Goal: Task Accomplishment & Management: Use online tool/utility

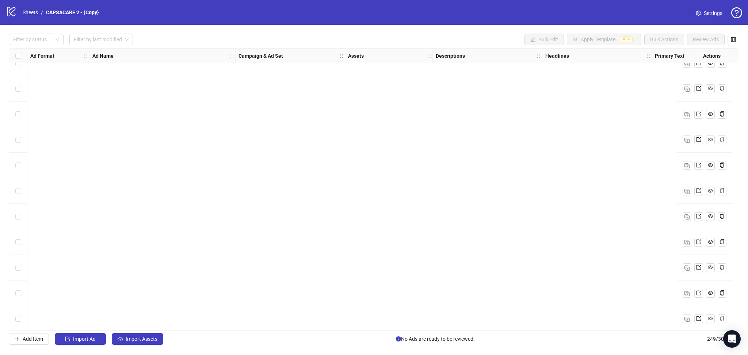
scroll to position [6099, 0]
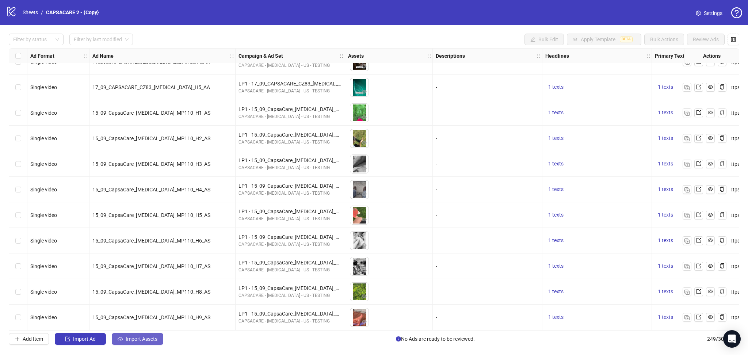
click at [136, 336] on button "Import Assets" at bounding box center [137, 339] width 51 height 12
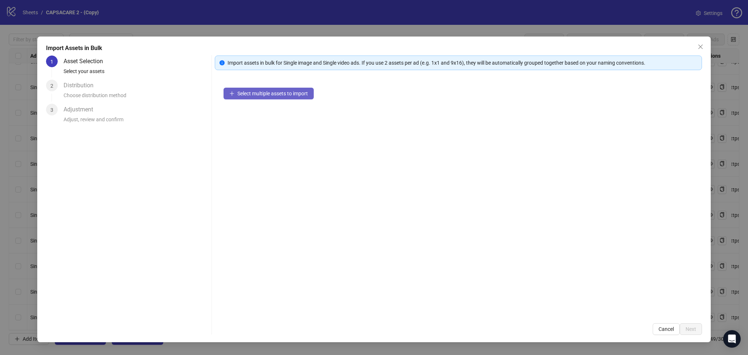
click at [264, 99] on button "Select multiple assets to import" at bounding box center [268, 94] width 90 height 12
click at [699, 46] on icon "close" at bounding box center [700, 47] width 6 height 6
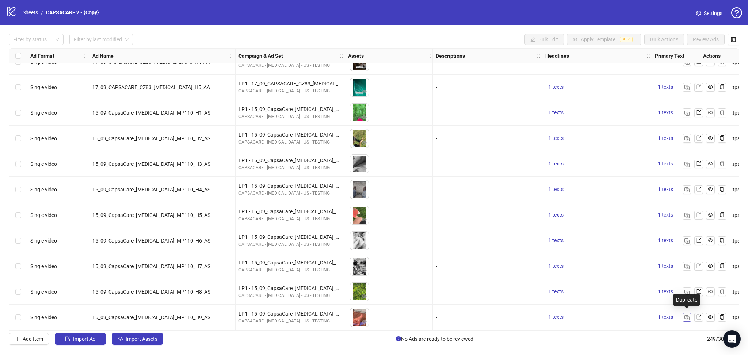
click at [684, 315] on img "button" at bounding box center [686, 317] width 5 height 5
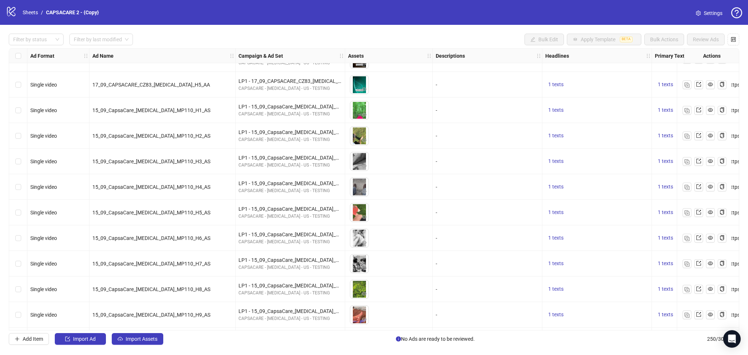
click at [143, 341] on span "Import Assets" at bounding box center [142, 339] width 32 height 6
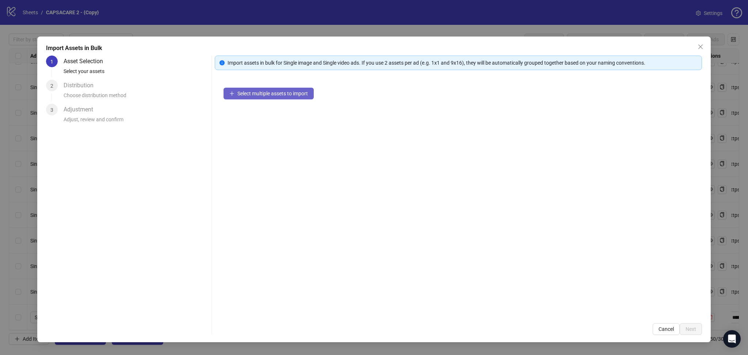
click at [282, 92] on span "Select multiple assets to import" at bounding box center [272, 94] width 70 height 6
click at [694, 329] on span "Next" at bounding box center [690, 329] width 11 height 6
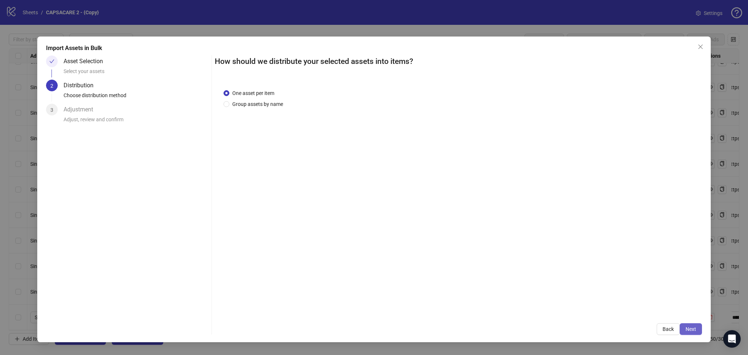
click at [691, 326] on span "Next" at bounding box center [690, 329] width 11 height 6
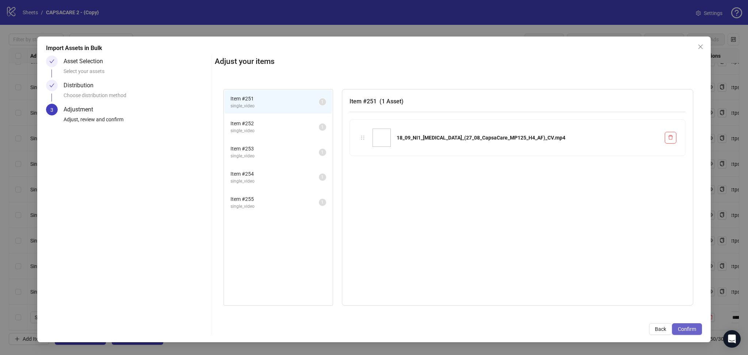
click at [690, 326] on span "Confirm" at bounding box center [687, 329] width 18 height 6
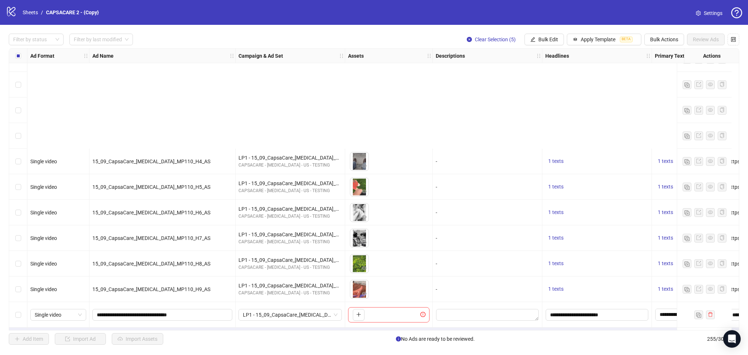
scroll to position [6252, 0]
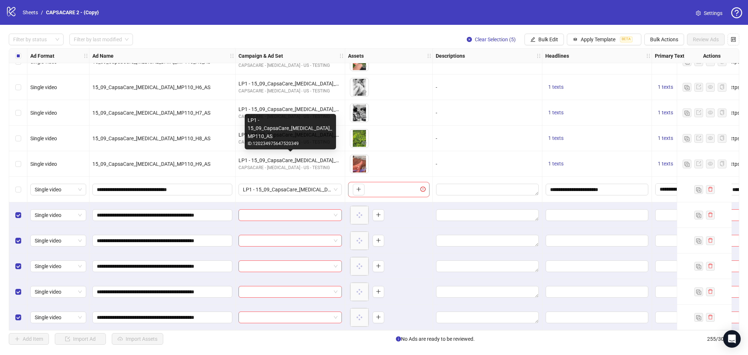
click at [280, 157] on div "LP1 - 15_09_CapsaCare_[MEDICAL_DATA]_MP110_AS" at bounding box center [289, 160] width 103 height 8
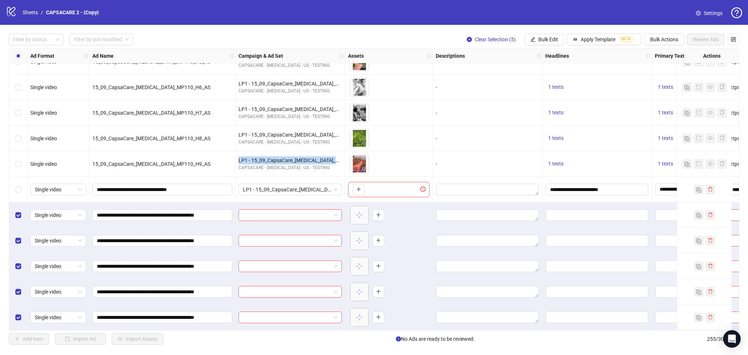
copy div "LP1 - 15_09_CapsaCare_[MEDICAL_DATA]_MP110_AS"
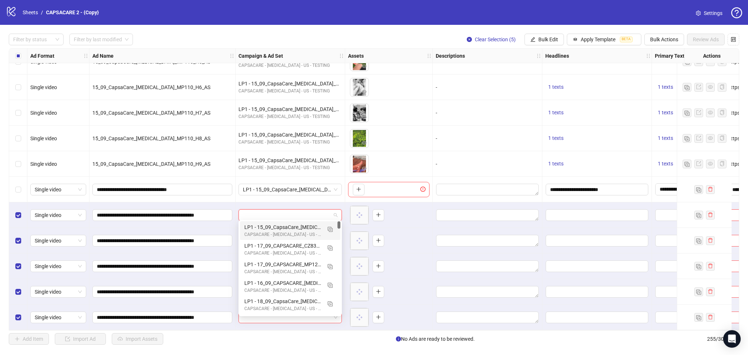
click at [279, 210] on input "search" at bounding box center [287, 215] width 88 height 11
paste input "**********"
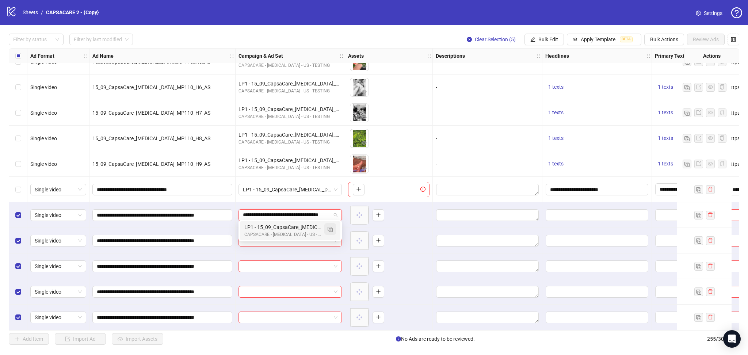
scroll to position [0, 22]
click at [332, 229] on button "button" at bounding box center [330, 229] width 12 height 12
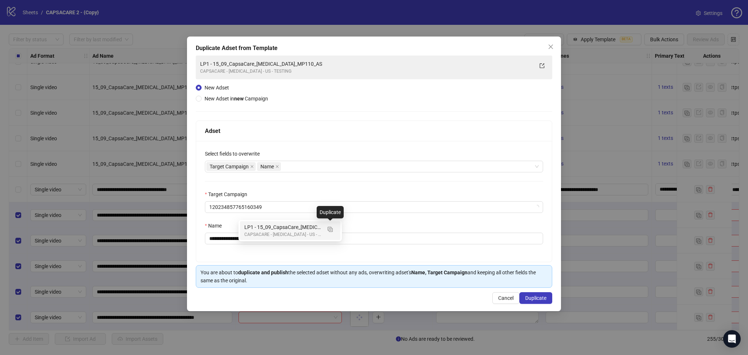
type input "**********"
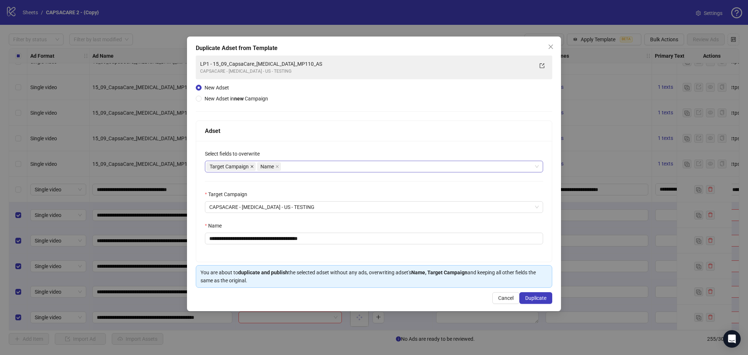
click at [253, 165] on icon "close" at bounding box center [252, 167] width 4 height 4
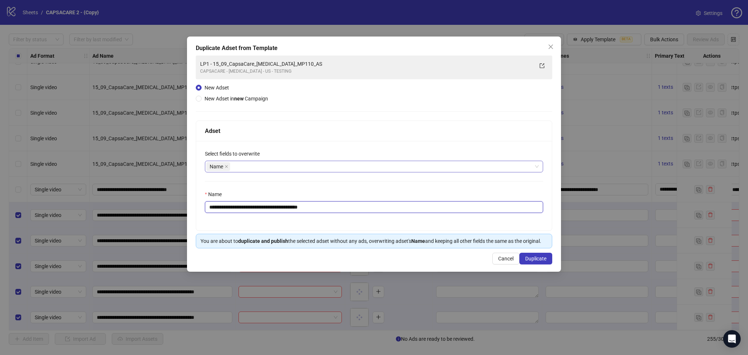
drag, startPoint x: 222, startPoint y: 206, endPoint x: 371, endPoint y: 199, distance: 148.4
click at [370, 199] on div "**********" at bounding box center [374, 201] width 338 height 23
paste input "**********"
type input "**********"
click at [541, 262] on button "Duplicate" at bounding box center [535, 259] width 33 height 12
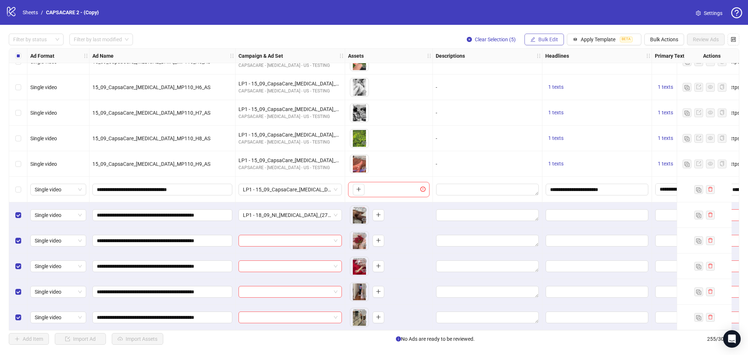
click at [548, 41] on span "Bulk Edit" at bounding box center [548, 40] width 20 height 6
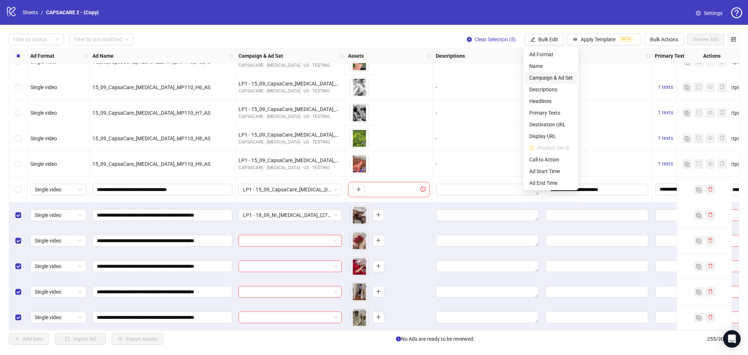
click at [559, 78] on span "Campaign & Ad Set" at bounding box center [550, 78] width 43 height 8
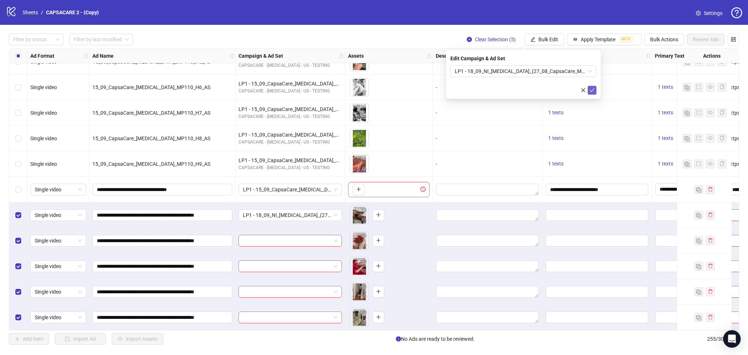
click at [589, 88] on button "submit" at bounding box center [591, 90] width 9 height 9
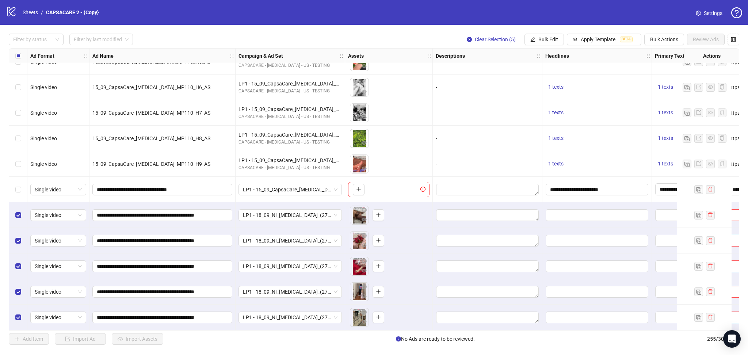
click at [18, 60] on div "Select all rows" at bounding box center [18, 56] width 18 height 15
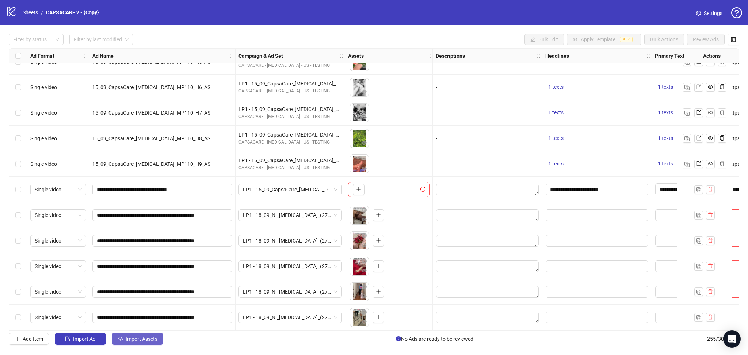
click at [143, 336] on button "Import Assets" at bounding box center [137, 339] width 51 height 12
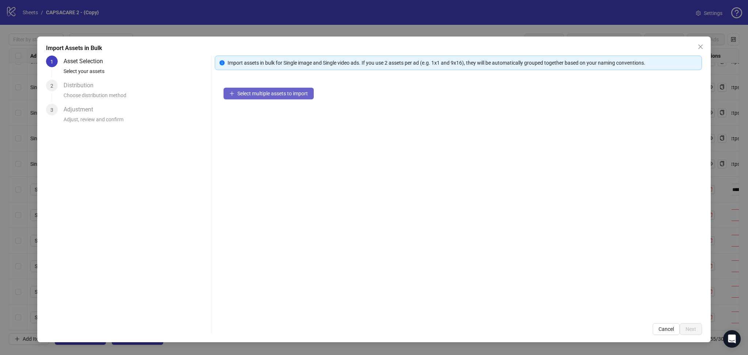
click at [265, 93] on span "Select multiple assets to import" at bounding box center [272, 94] width 70 height 6
click at [686, 331] on span "Next" at bounding box center [690, 329] width 11 height 6
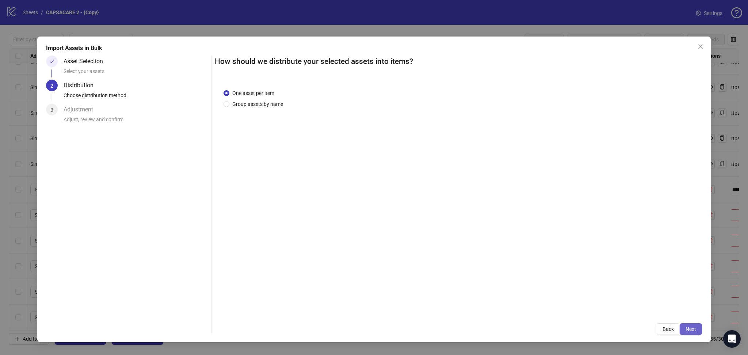
click at [690, 326] on button "Next" at bounding box center [690, 329] width 22 height 12
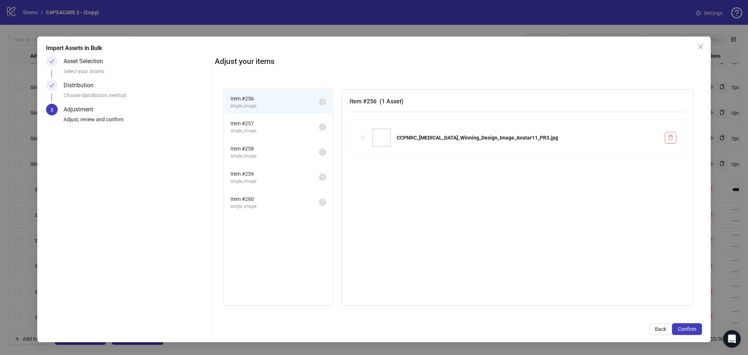
click at [690, 326] on span "Confirm" at bounding box center [687, 329] width 18 height 6
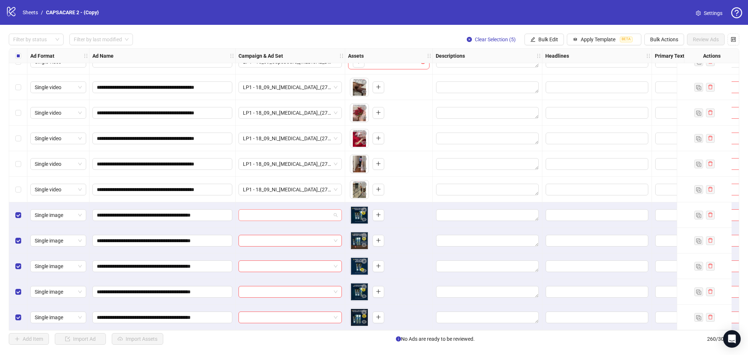
click at [269, 212] on input "search" at bounding box center [287, 215] width 88 height 11
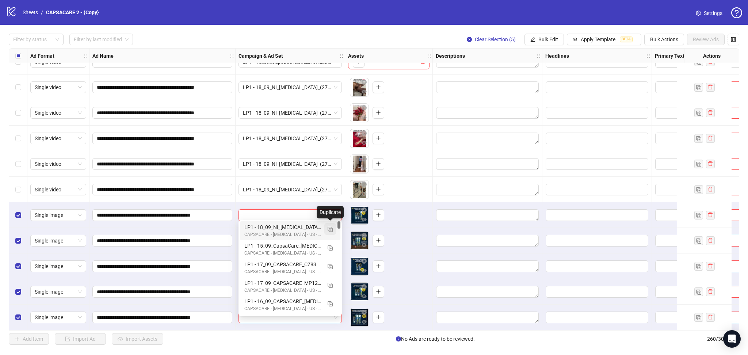
click at [331, 231] on img "button" at bounding box center [329, 229] width 5 height 5
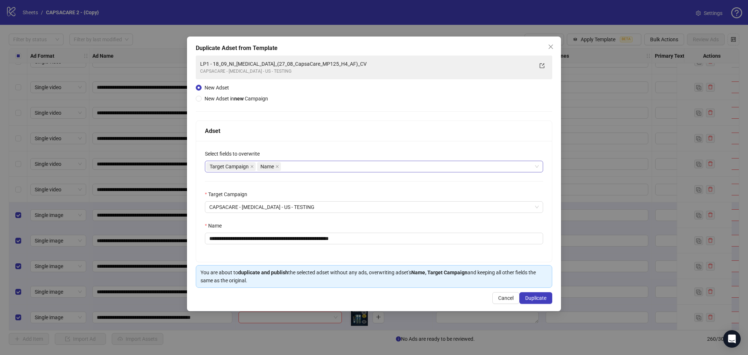
click at [250, 166] on icon "close" at bounding box center [252, 167] width 4 height 4
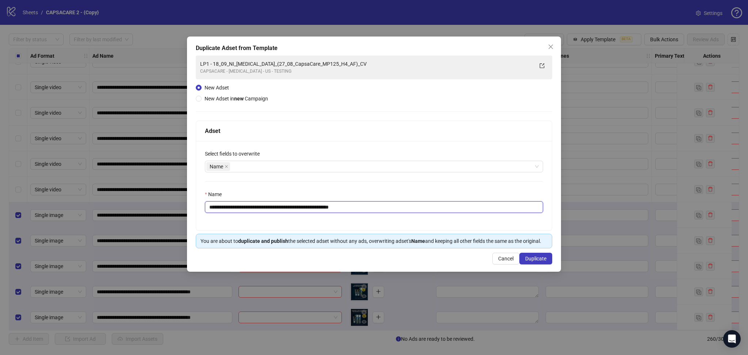
drag, startPoint x: 223, startPoint y: 206, endPoint x: 515, endPoint y: 225, distance: 293.0
click at [515, 225] on div "**********" at bounding box center [374, 185] width 356 height 89
paste input "text"
type input "**********"
click at [534, 260] on span "Duplicate" at bounding box center [535, 259] width 21 height 6
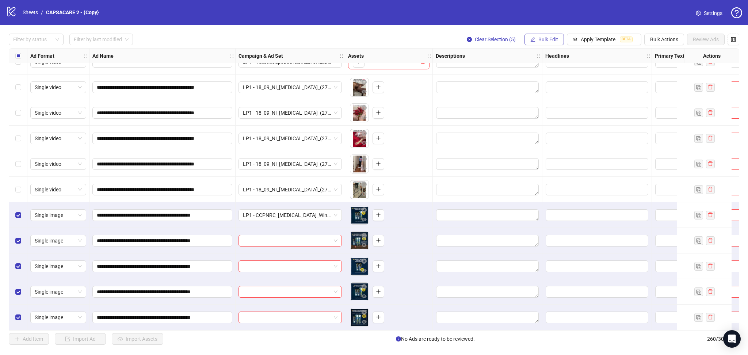
click at [549, 38] on span "Bulk Edit" at bounding box center [548, 40] width 20 height 6
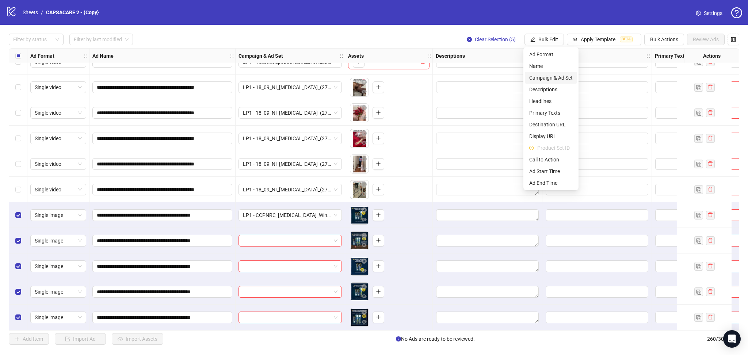
click at [560, 77] on span "Campaign & Ad Set" at bounding box center [550, 78] width 43 height 8
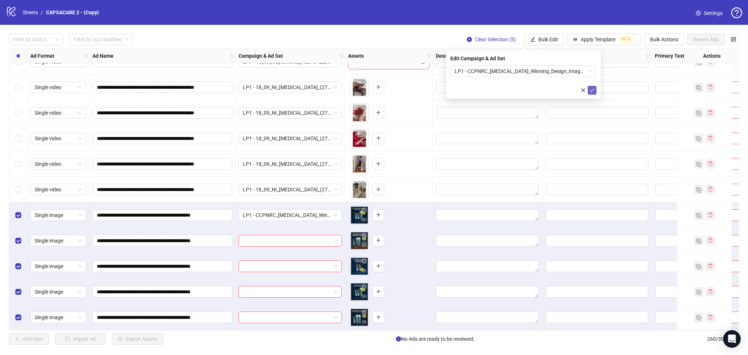
click at [590, 88] on icon "check" at bounding box center [591, 90] width 5 height 5
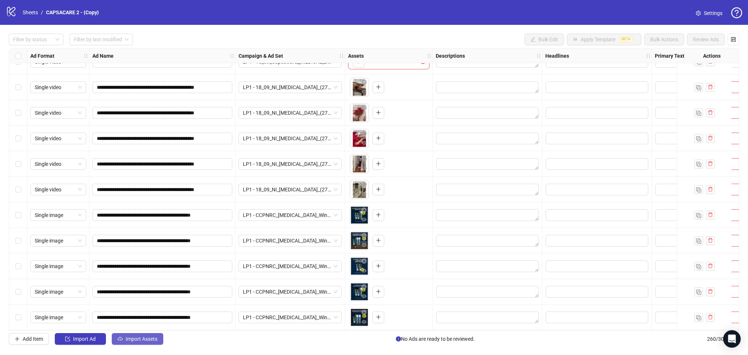
click at [137, 336] on button "Import Assets" at bounding box center [137, 339] width 51 height 12
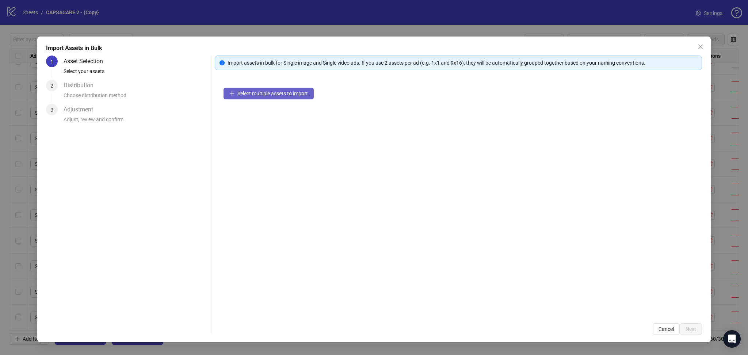
click at [262, 94] on span "Select multiple assets to import" at bounding box center [272, 94] width 70 height 6
click at [687, 326] on span "Next" at bounding box center [690, 329] width 11 height 6
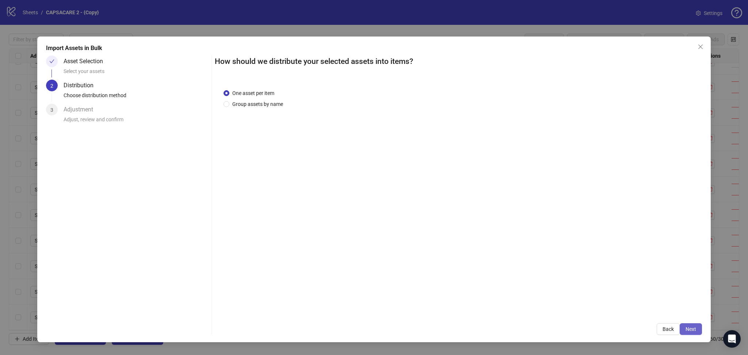
click at [694, 329] on span "Next" at bounding box center [690, 329] width 11 height 6
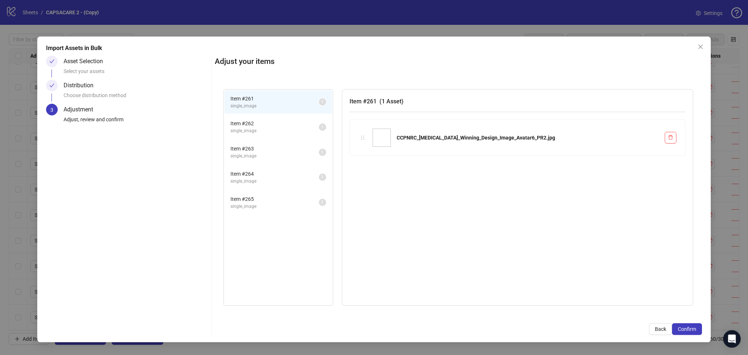
click at [694, 329] on span "Confirm" at bounding box center [687, 329] width 18 height 6
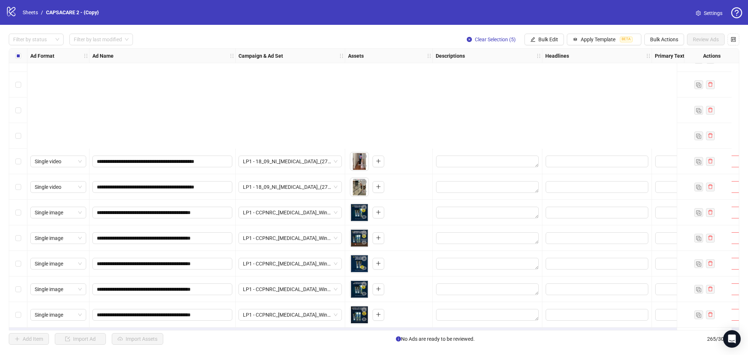
scroll to position [6508, 0]
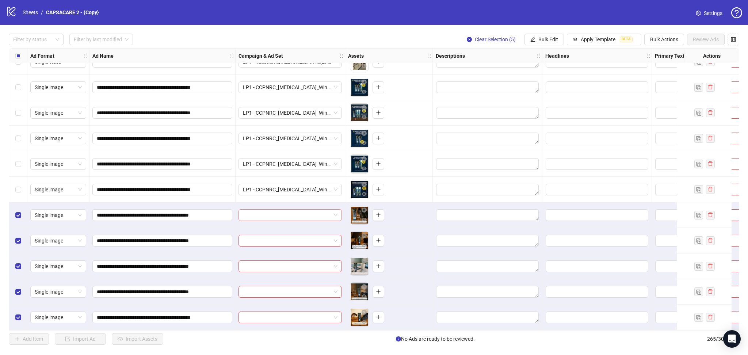
click at [279, 212] on input "search" at bounding box center [287, 215] width 88 height 11
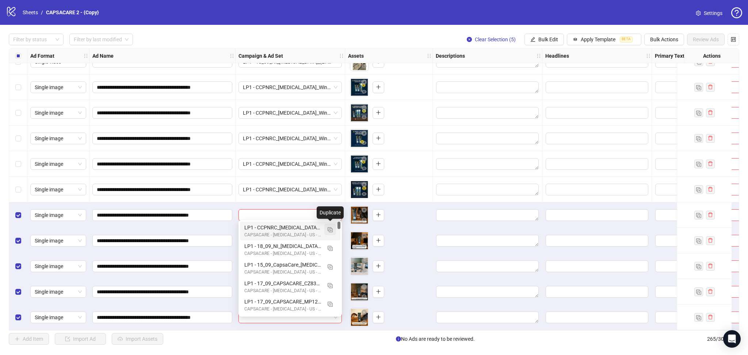
click at [332, 229] on img "button" at bounding box center [329, 229] width 5 height 5
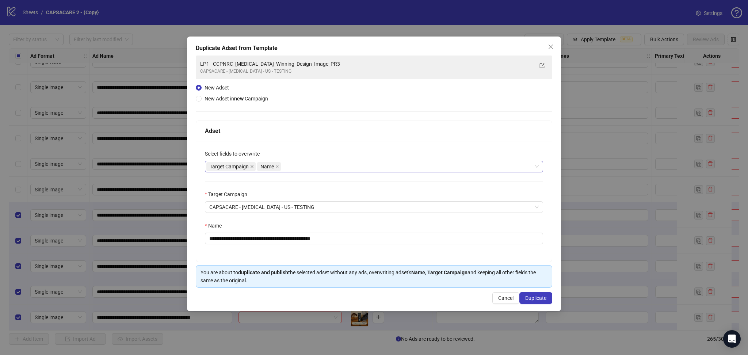
click at [251, 165] on icon "close" at bounding box center [252, 167] width 4 height 4
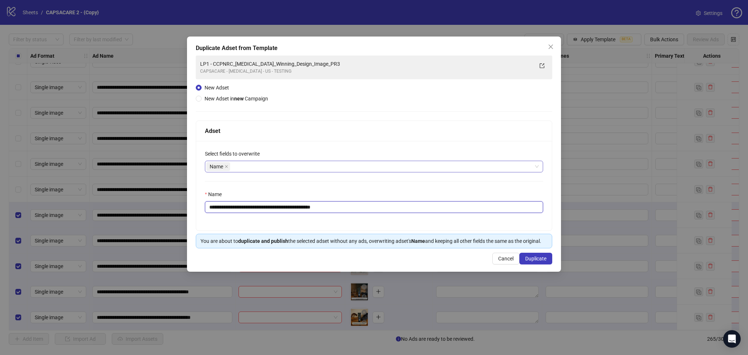
drag, startPoint x: 222, startPoint y: 207, endPoint x: 387, endPoint y: 212, distance: 165.1
click at [387, 212] on input "**********" at bounding box center [374, 207] width 338 height 12
paste input "text"
type input "**********"
click at [551, 258] on button "Duplicate" at bounding box center [535, 259] width 33 height 12
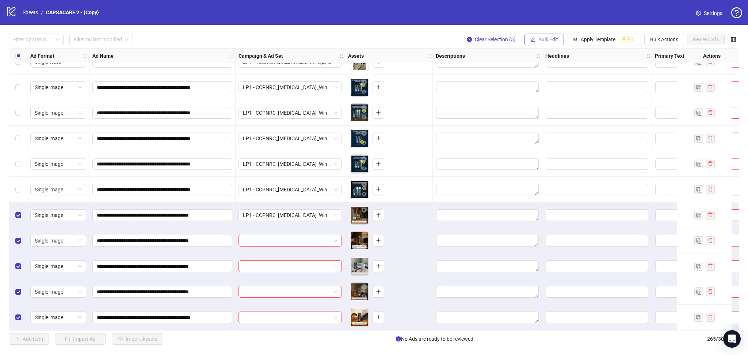
click at [540, 41] on span "Bulk Edit" at bounding box center [548, 40] width 20 height 6
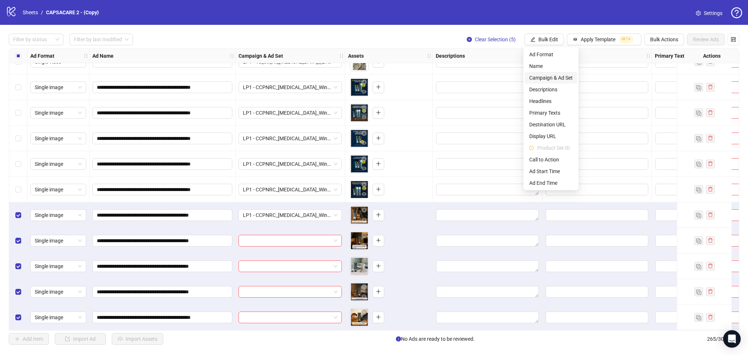
click at [555, 78] on span "Campaign & Ad Set" at bounding box center [550, 78] width 43 height 8
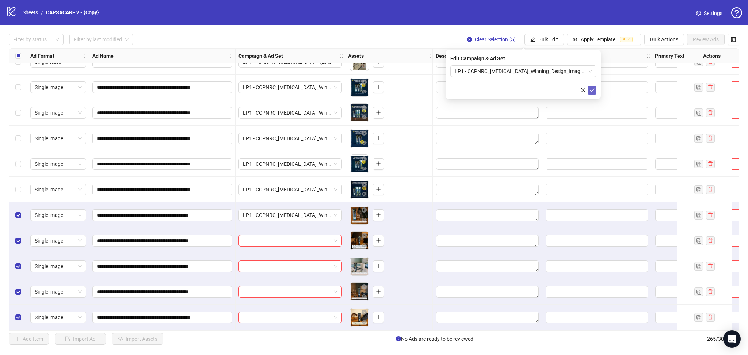
click at [589, 87] on span "submit" at bounding box center [591, 90] width 5 height 6
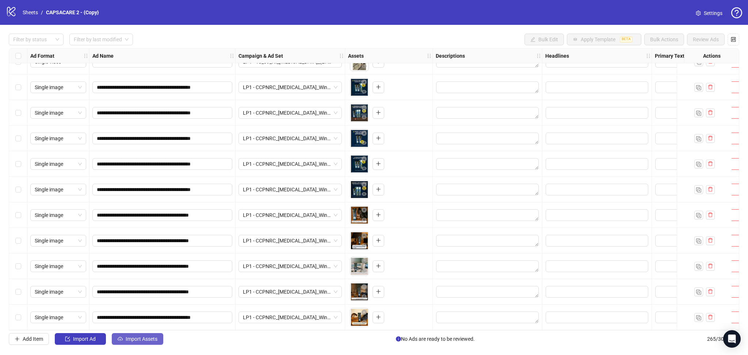
click at [149, 335] on button "Import Assets" at bounding box center [137, 339] width 51 height 12
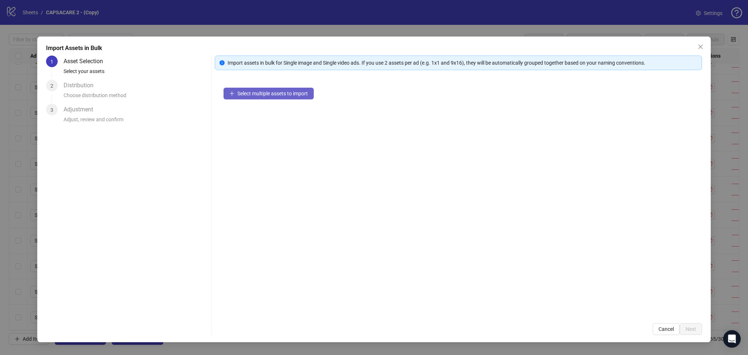
click at [283, 97] on button "Select multiple assets to import" at bounding box center [268, 94] width 90 height 12
click at [697, 331] on button "Next" at bounding box center [690, 329] width 22 height 12
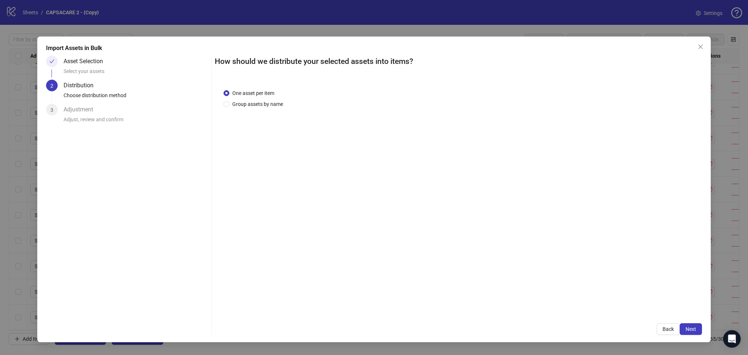
click at [696, 327] on button "Next" at bounding box center [690, 329] width 22 height 12
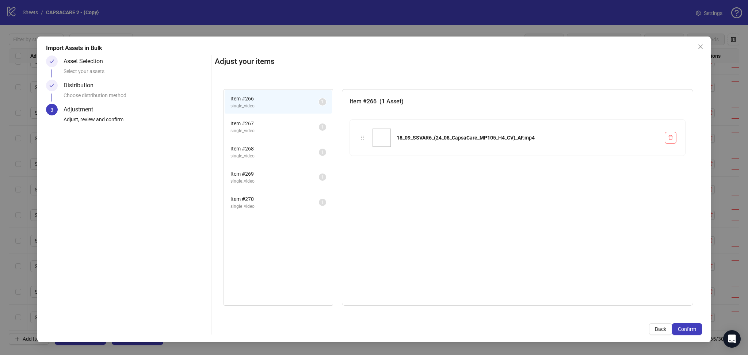
click at [696, 327] on button "Confirm" at bounding box center [687, 329] width 30 height 12
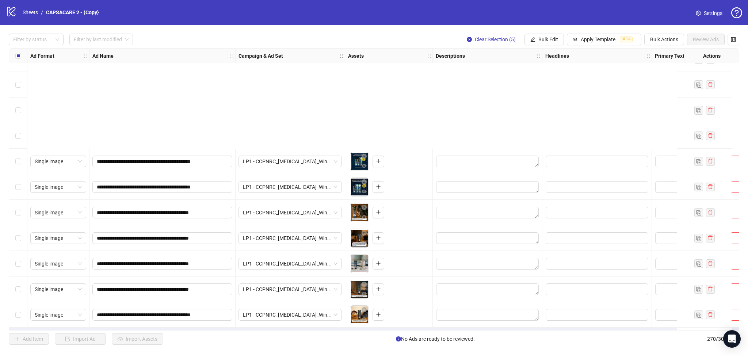
scroll to position [6636, 0]
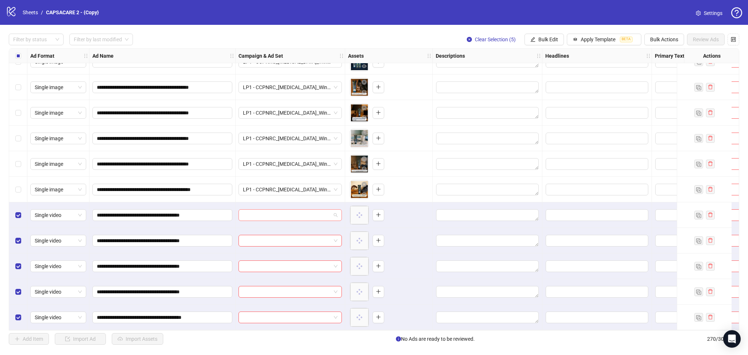
click at [279, 211] on input "search" at bounding box center [287, 215] width 88 height 11
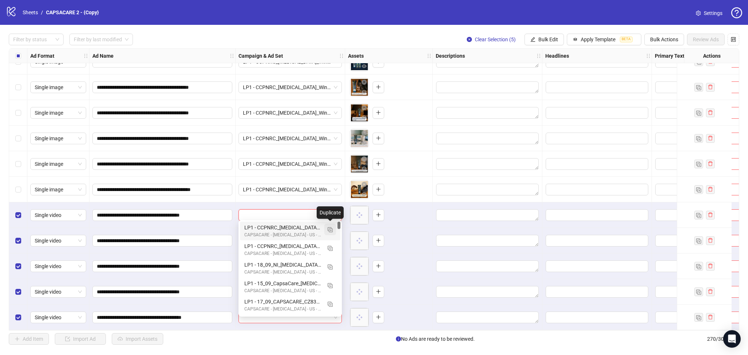
click at [330, 231] on img "button" at bounding box center [329, 229] width 5 height 5
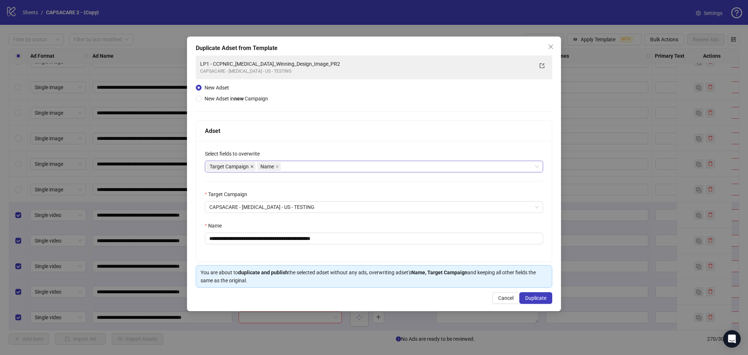
click at [250, 165] on icon "close" at bounding box center [252, 167] width 4 height 4
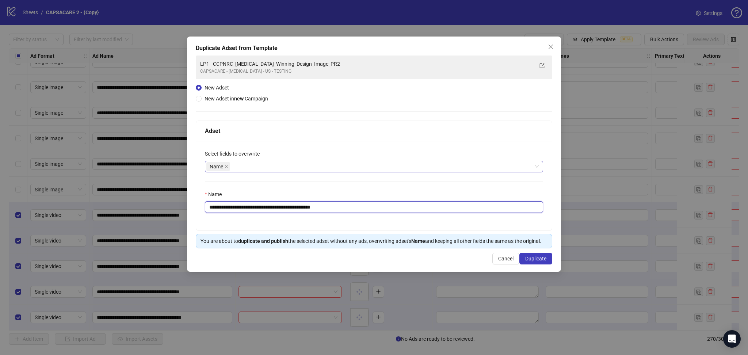
drag, startPoint x: 222, startPoint y: 206, endPoint x: 409, endPoint y: 214, distance: 187.1
click at [405, 213] on div "**********" at bounding box center [374, 185] width 356 height 89
paste input "******"
type input "**********"
click at [540, 256] on button "Duplicate" at bounding box center [535, 259] width 33 height 12
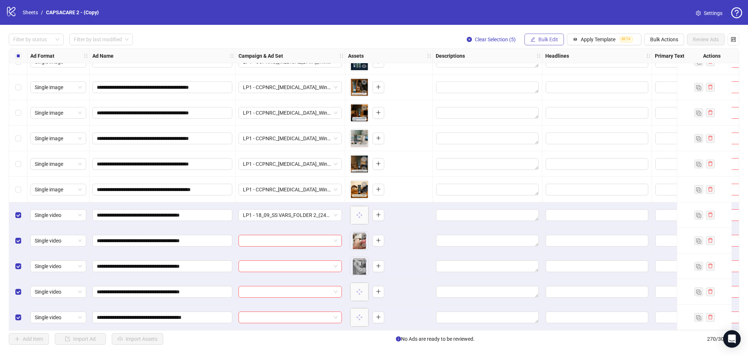
click at [543, 42] on span "Bulk Edit" at bounding box center [548, 40] width 20 height 6
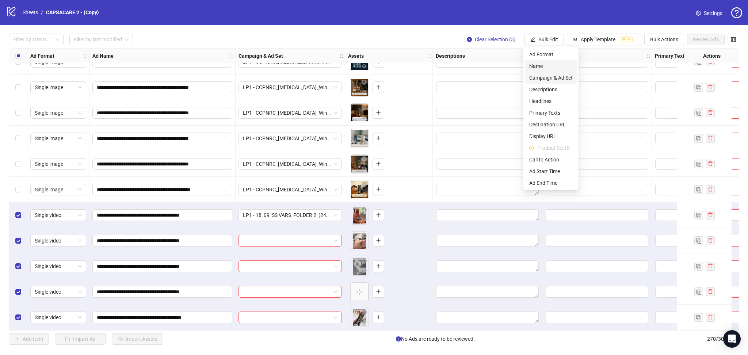
click at [555, 76] on span "Campaign & Ad Set" at bounding box center [550, 78] width 43 height 8
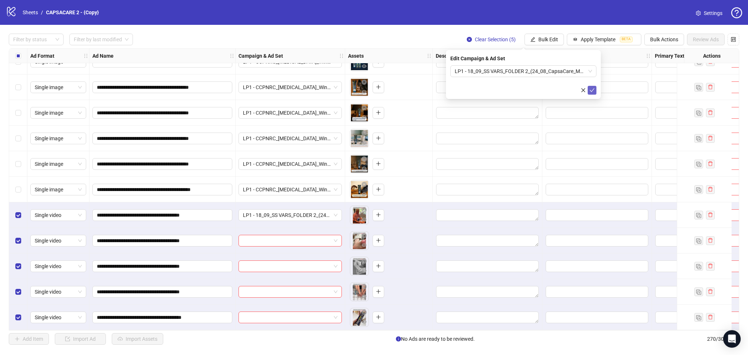
click at [595, 92] on button "submit" at bounding box center [591, 90] width 9 height 9
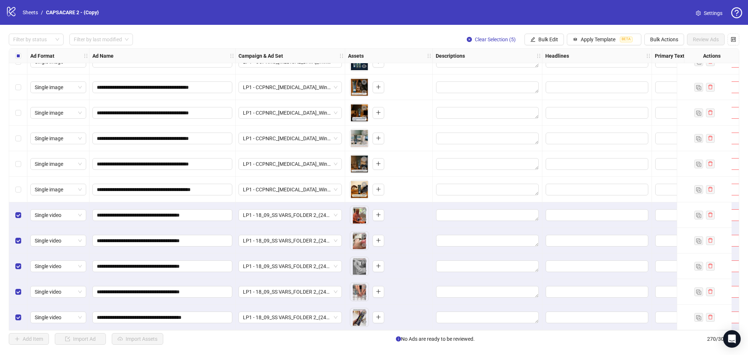
click at [14, 57] on div "Select all rows" at bounding box center [18, 56] width 18 height 15
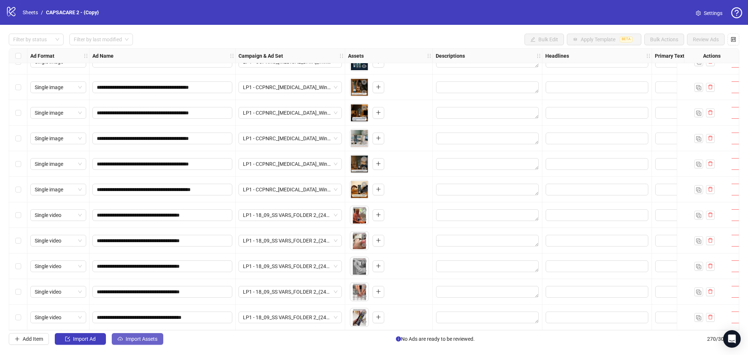
click at [141, 334] on button "Import Assets" at bounding box center [137, 339] width 51 height 12
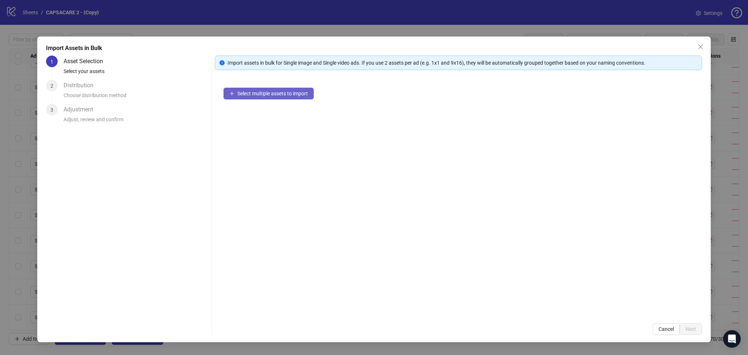
click at [275, 94] on span "Select multiple assets to import" at bounding box center [272, 94] width 70 height 6
click at [690, 331] on span "Next" at bounding box center [690, 329] width 11 height 6
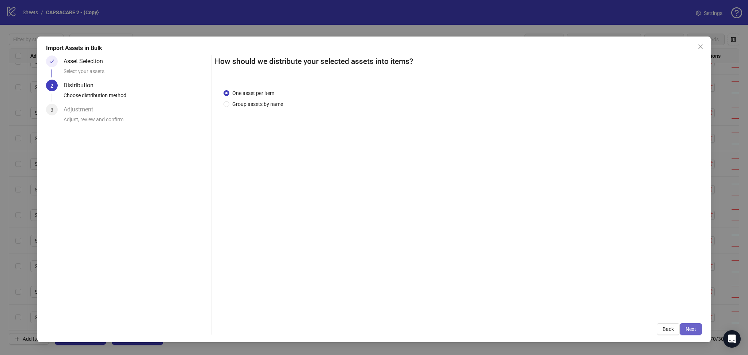
click at [687, 329] on span "Next" at bounding box center [690, 329] width 11 height 6
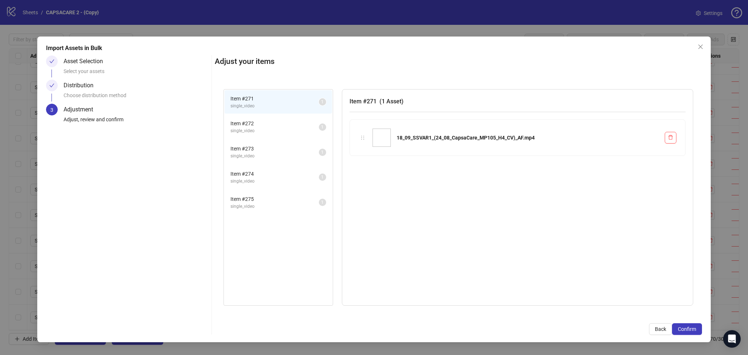
click at [687, 329] on span "Confirm" at bounding box center [687, 329] width 18 height 6
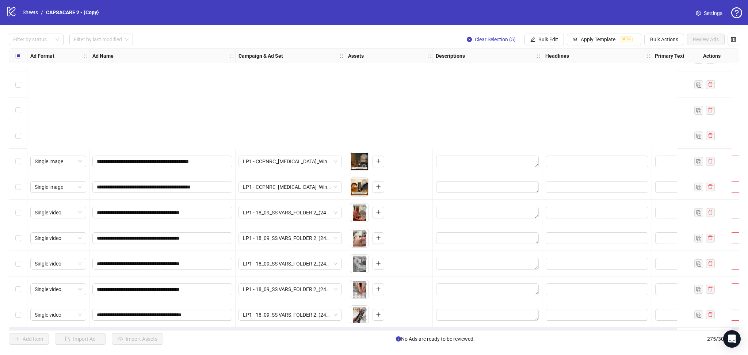
scroll to position [6763, 0]
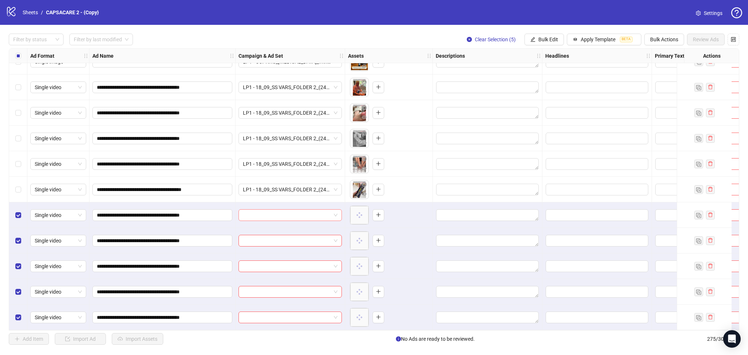
click at [273, 211] on input "search" at bounding box center [287, 215] width 88 height 11
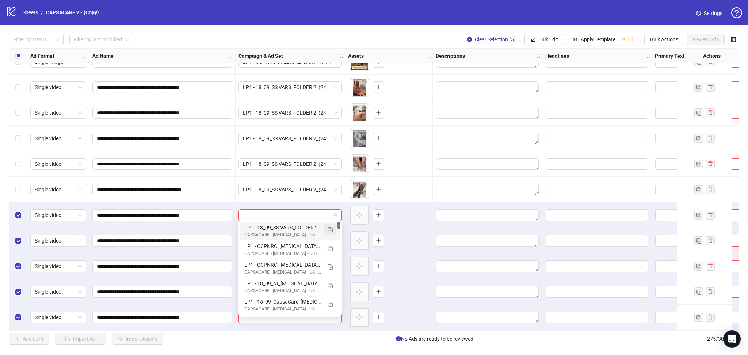
click at [330, 227] on span "button" at bounding box center [329, 229] width 5 height 6
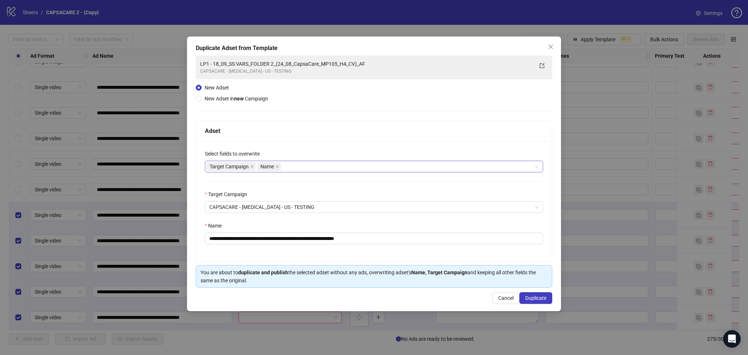
click at [253, 166] on icon "close" at bounding box center [252, 167] width 4 height 4
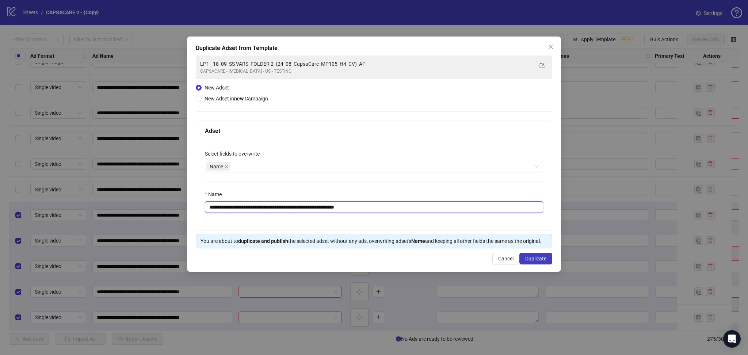
drag, startPoint x: 222, startPoint y: 207, endPoint x: 505, endPoint y: 226, distance: 283.5
click at [505, 226] on div "**********" at bounding box center [374, 185] width 356 height 89
paste input "text"
type input "**********"
click at [539, 258] on span "Duplicate" at bounding box center [535, 259] width 21 height 6
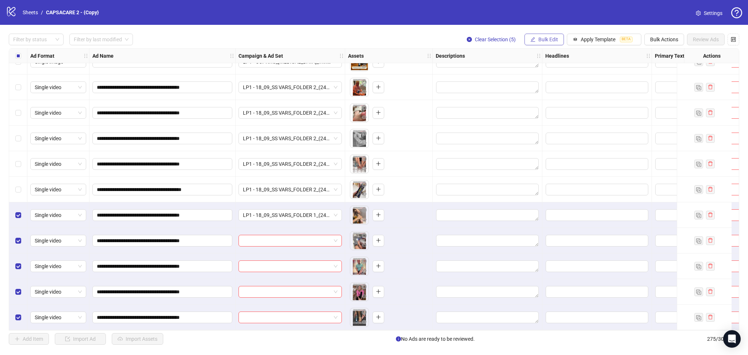
click at [534, 35] on button "Bulk Edit" at bounding box center [543, 40] width 39 height 12
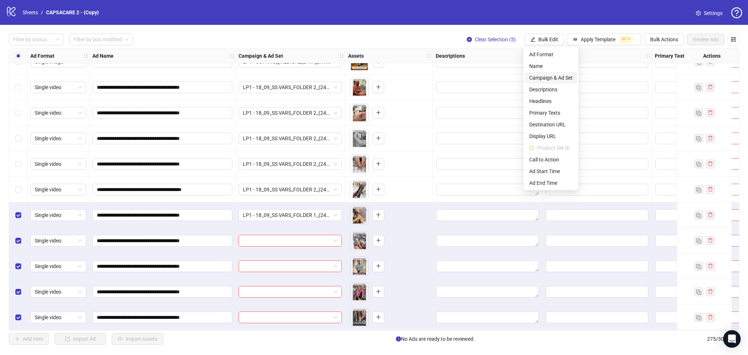
click at [549, 78] on span "Campaign & Ad Set" at bounding box center [550, 78] width 43 height 8
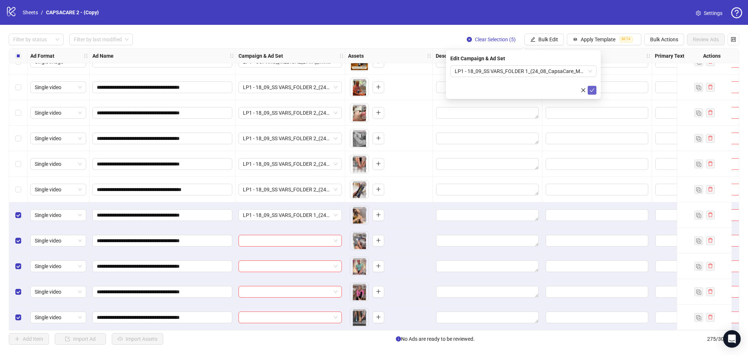
click at [594, 90] on icon "check" at bounding box center [591, 90] width 5 height 5
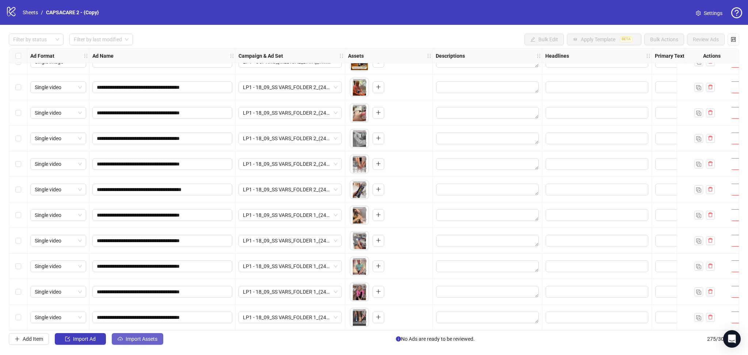
click at [135, 340] on span "Import Assets" at bounding box center [142, 339] width 32 height 6
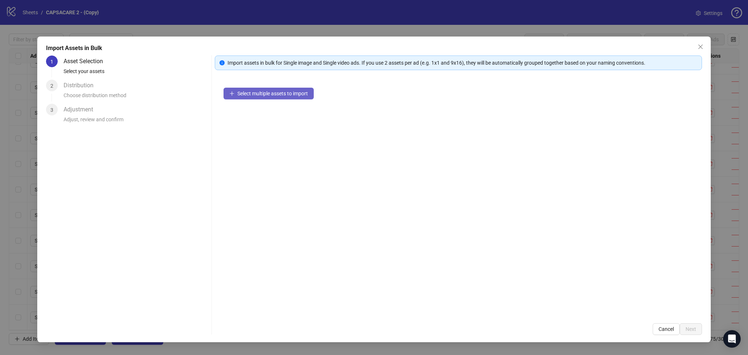
click at [259, 93] on span "Select multiple assets to import" at bounding box center [272, 94] width 70 height 6
click at [691, 332] on button "Next" at bounding box center [690, 329] width 22 height 12
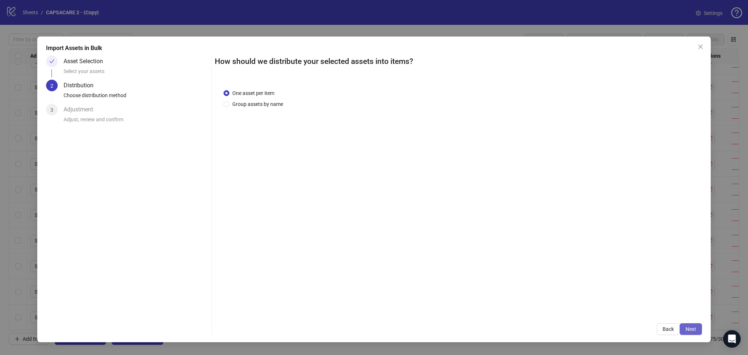
click at [695, 327] on span "Next" at bounding box center [690, 329] width 11 height 6
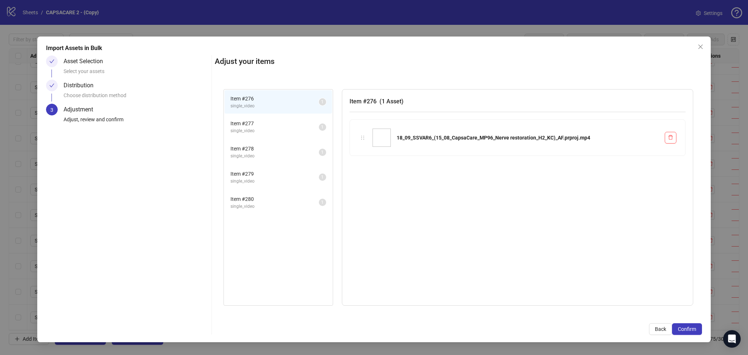
click at [695, 327] on span "Confirm" at bounding box center [687, 329] width 18 height 6
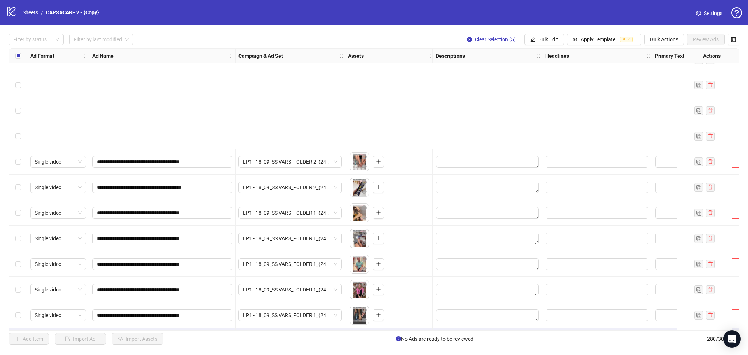
scroll to position [6891, 0]
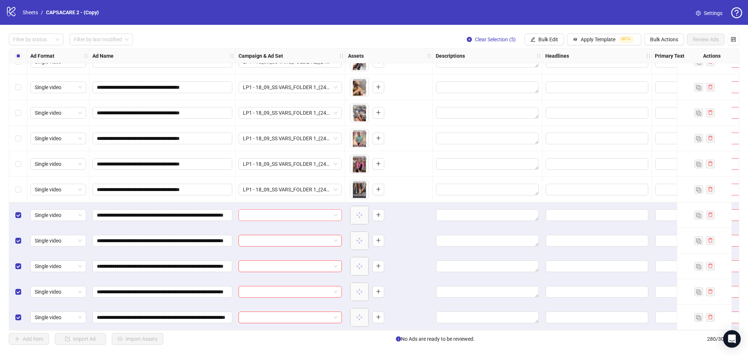
click at [276, 212] on input "search" at bounding box center [287, 215] width 88 height 11
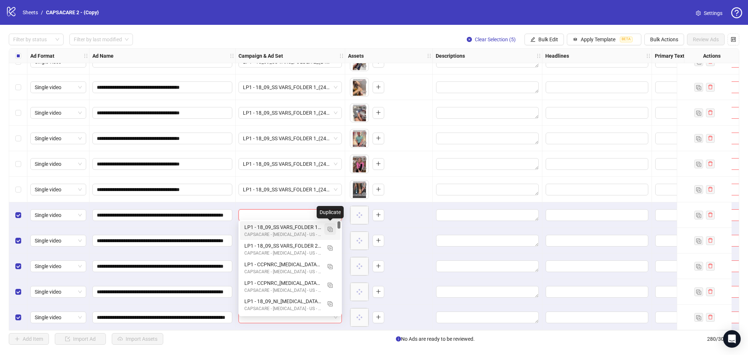
click at [329, 229] on img "button" at bounding box center [329, 229] width 5 height 5
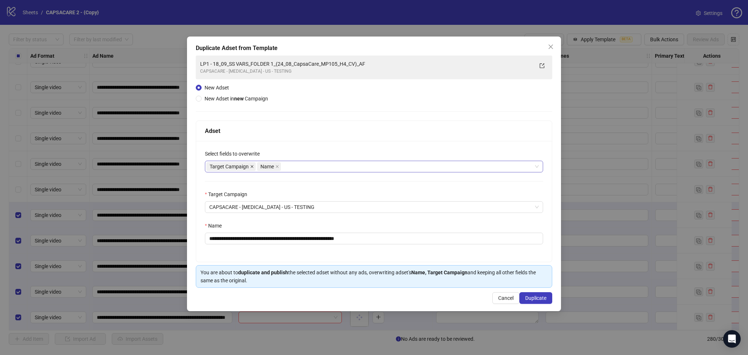
click at [253, 167] on icon "close" at bounding box center [251, 166] width 3 height 3
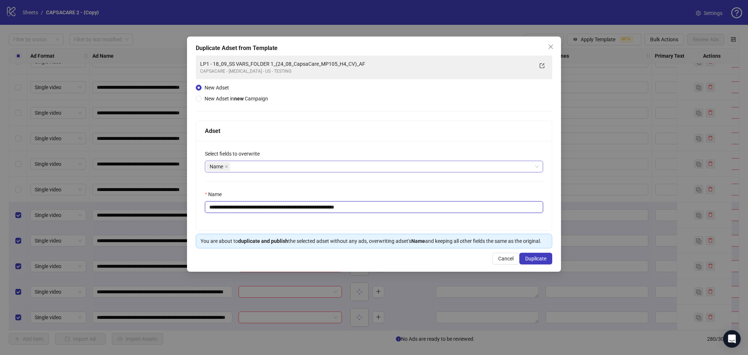
drag, startPoint x: 223, startPoint y: 207, endPoint x: 450, endPoint y: 223, distance: 227.3
click at [450, 223] on div "**********" at bounding box center [374, 185] width 356 height 89
paste input "**********"
type input "**********"
click at [546, 262] on button "Duplicate" at bounding box center [535, 259] width 33 height 12
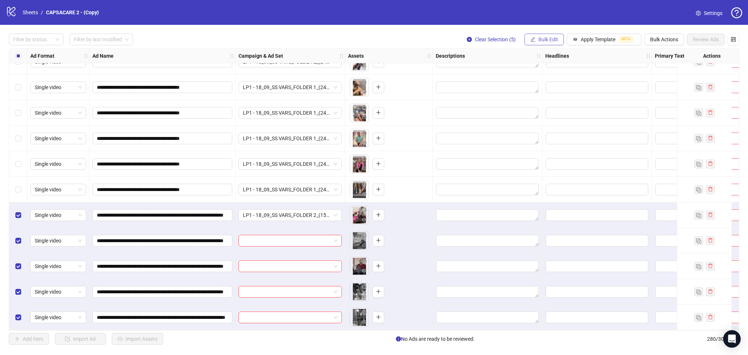
click at [544, 39] on span "Bulk Edit" at bounding box center [548, 40] width 20 height 6
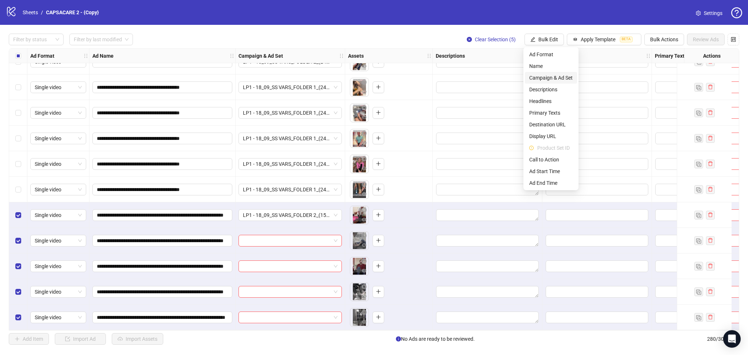
drag, startPoint x: 550, startPoint y: 77, endPoint x: 579, endPoint y: 108, distance: 42.6
click at [550, 78] on span "Campaign & Ad Set" at bounding box center [550, 78] width 43 height 8
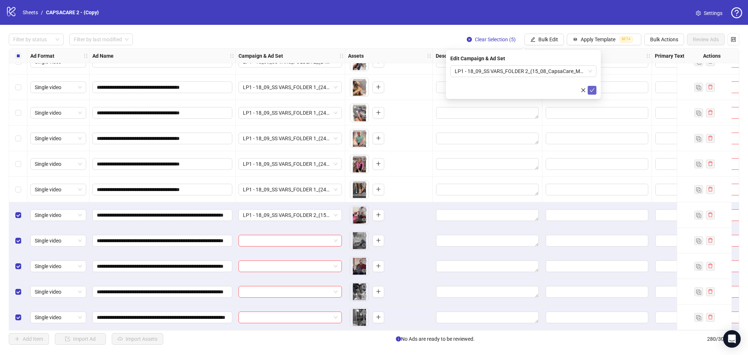
click at [594, 91] on icon "check" at bounding box center [591, 90] width 5 height 5
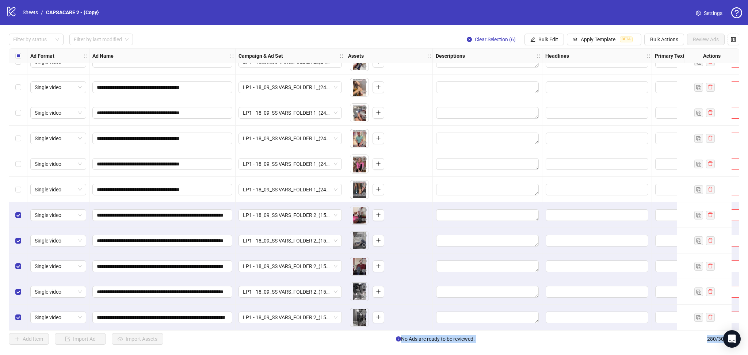
click at [14, 188] on div "Select row 275" at bounding box center [18, 190] width 18 height 26
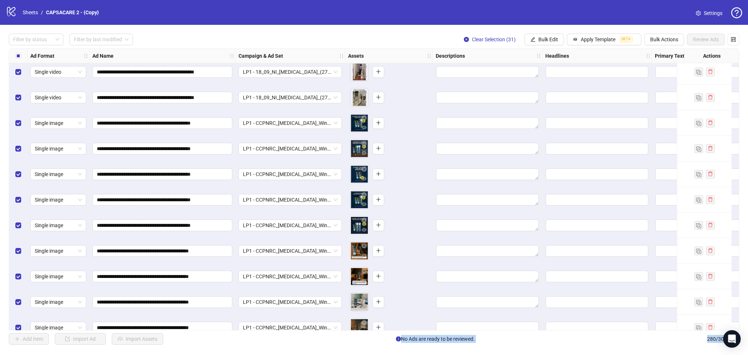
scroll to position [6258, 0]
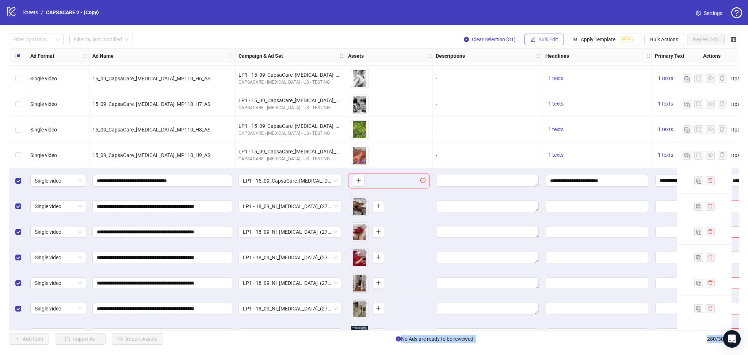
click at [547, 42] on span "Bulk Edit" at bounding box center [548, 40] width 20 height 6
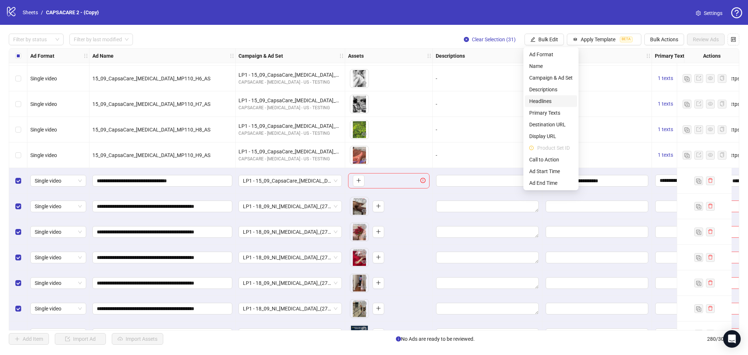
click at [549, 102] on span "Headlines" at bounding box center [550, 101] width 43 height 8
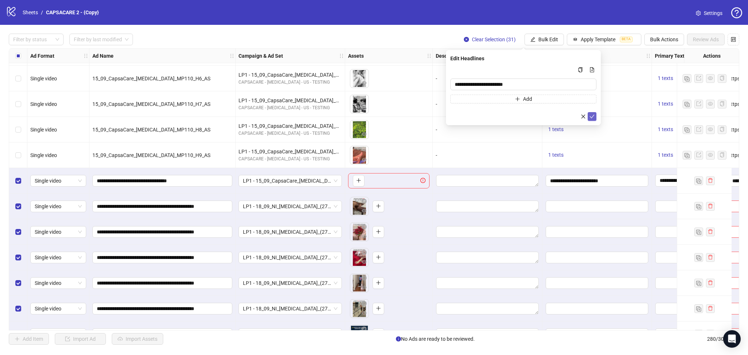
click at [590, 116] on icon "check" at bounding box center [591, 116] width 5 height 5
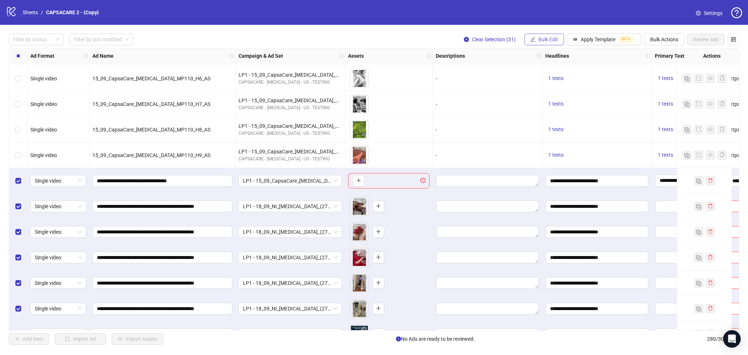
click at [540, 37] on span "Bulk Edit" at bounding box center [548, 40] width 20 height 6
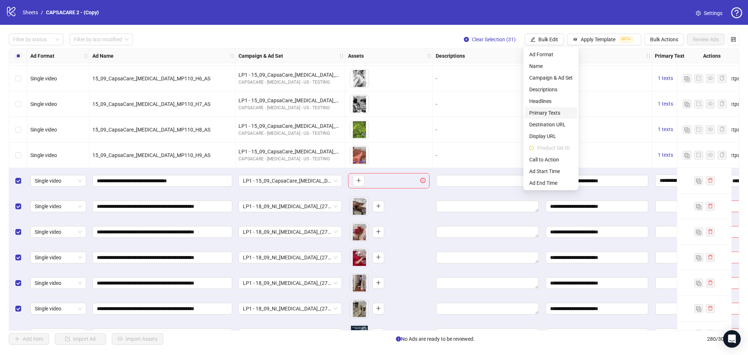
click at [553, 111] on span "Primary Texts" at bounding box center [550, 113] width 43 height 8
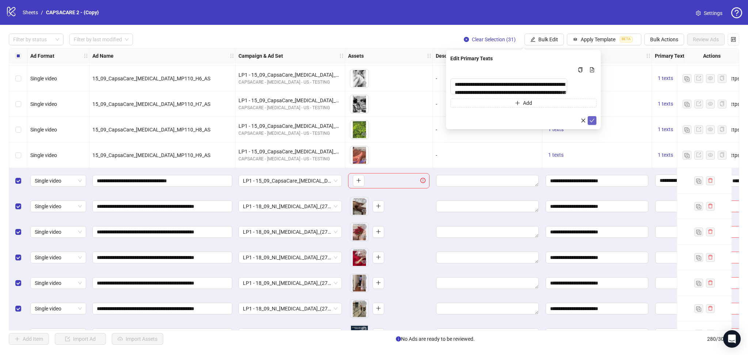
click at [593, 123] on icon "check" at bounding box center [591, 120] width 5 height 5
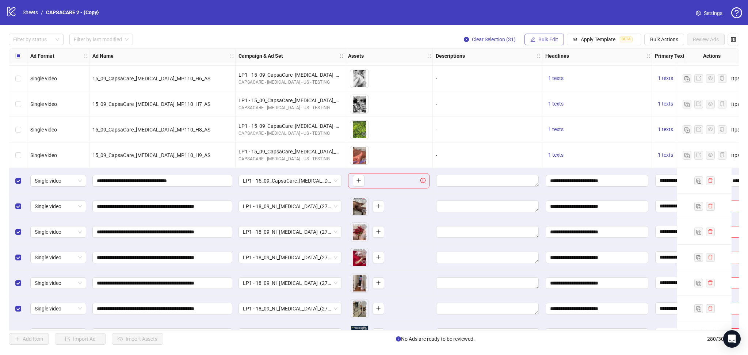
click at [541, 38] on span "Bulk Edit" at bounding box center [548, 40] width 20 height 6
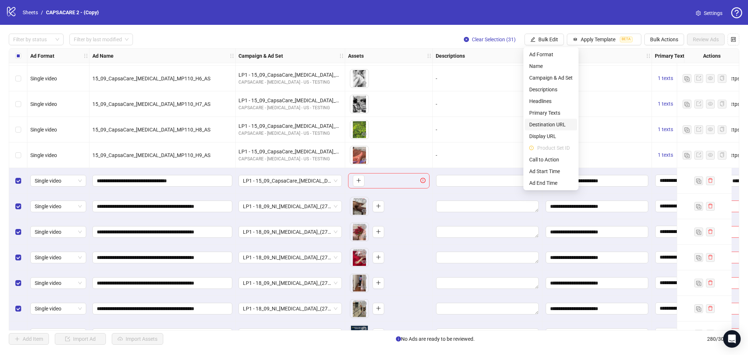
click at [553, 128] on span "Destination URL" at bounding box center [550, 124] width 43 height 8
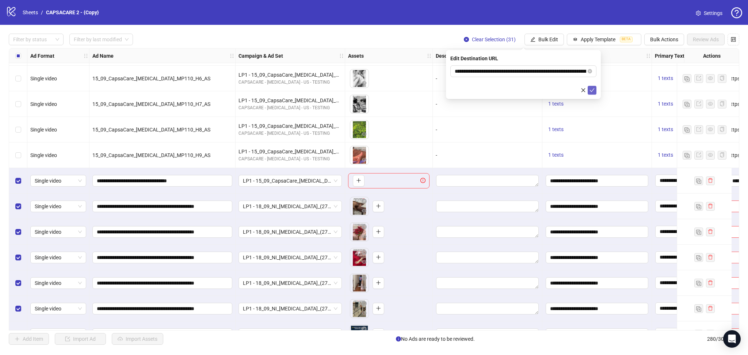
click at [589, 88] on button "submit" at bounding box center [591, 90] width 9 height 9
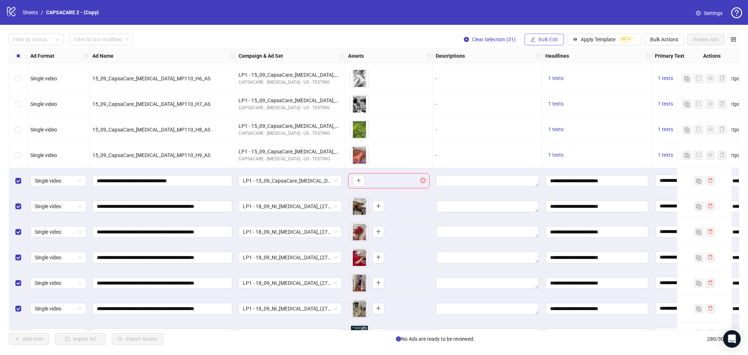
click at [540, 38] on span "Bulk Edit" at bounding box center [548, 40] width 20 height 6
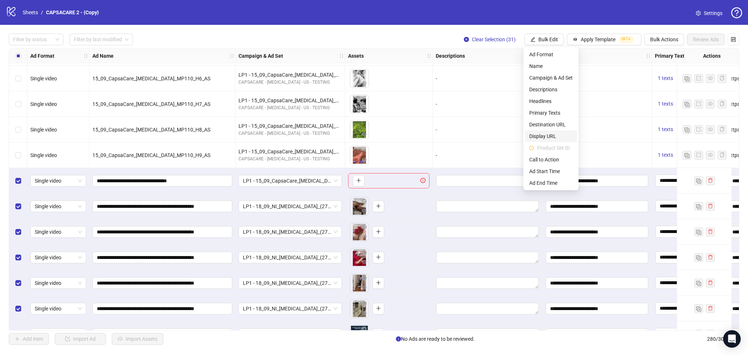
click at [543, 137] on span "Display URL" at bounding box center [550, 136] width 43 height 8
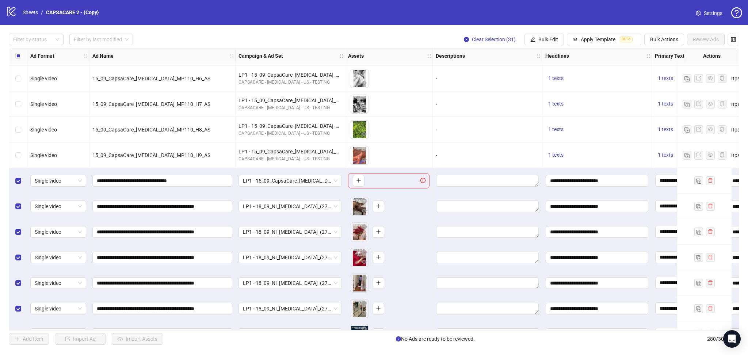
click at [542, 21] on div "logo/logo-mobile Sheets / CAPSACARE 2 - {Copy} Settings" at bounding box center [374, 12] width 748 height 25
click at [544, 42] on span "Bulk Edit" at bounding box center [548, 40] width 20 height 6
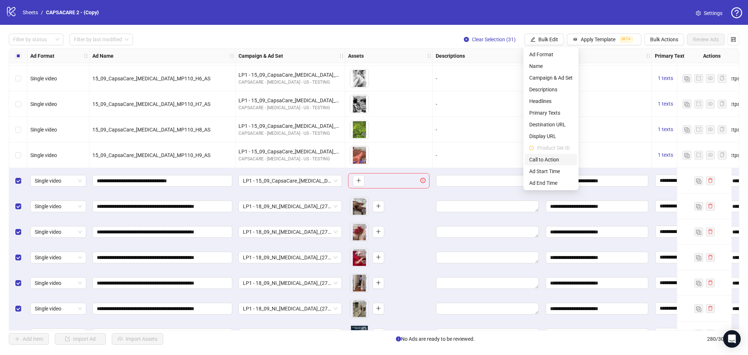
click at [548, 160] on span "Call to Action" at bounding box center [550, 160] width 43 height 8
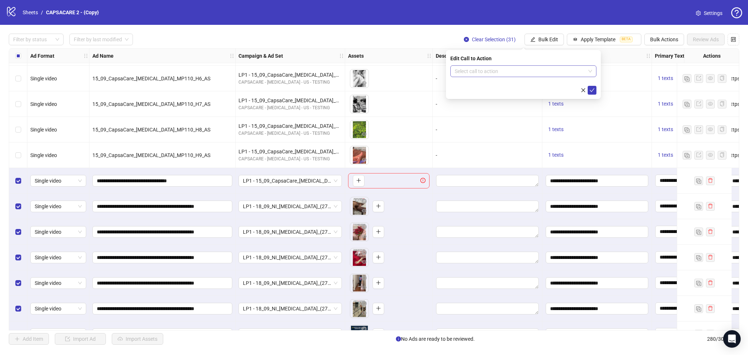
click at [560, 72] on input "search" at bounding box center [520, 71] width 131 height 11
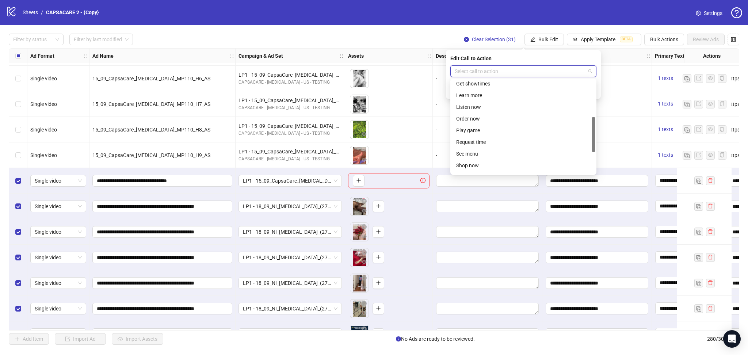
scroll to position [89, 0]
drag, startPoint x: 594, startPoint y: 113, endPoint x: 599, endPoint y: 132, distance: 19.2
click at [599, 132] on body "logo/logo-mobile Sheets / CAPSACARE 2 - {Copy} Settings Filter by status Filter…" at bounding box center [374, 177] width 748 height 355
drag, startPoint x: 501, startPoint y: 97, endPoint x: 514, endPoint y: 104, distance: 14.4
click at [504, 99] on div "Learn more" at bounding box center [523, 102] width 134 height 8
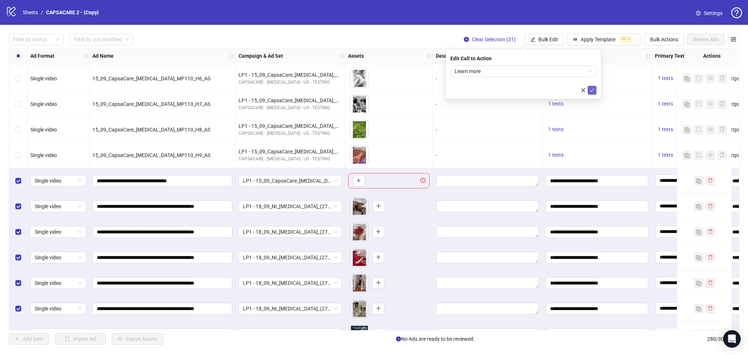
click at [592, 89] on icon "check" at bounding box center [591, 90] width 5 height 5
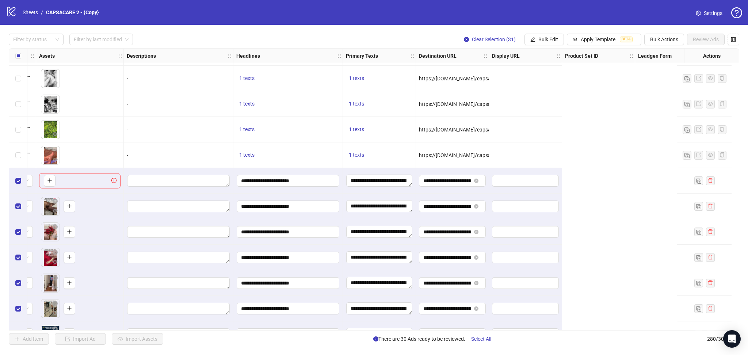
scroll to position [6258, 0]
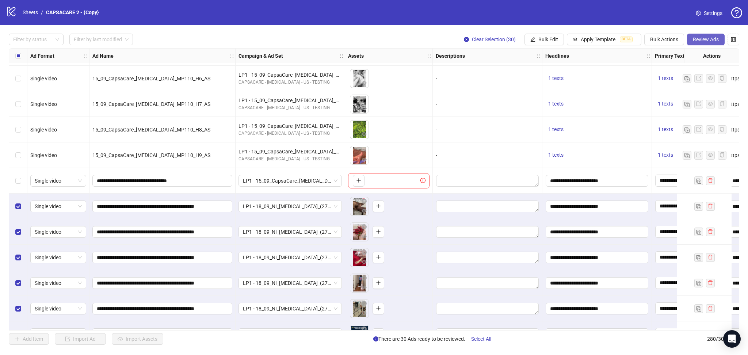
click at [706, 36] on button "Review Ads" at bounding box center [706, 40] width 38 height 12
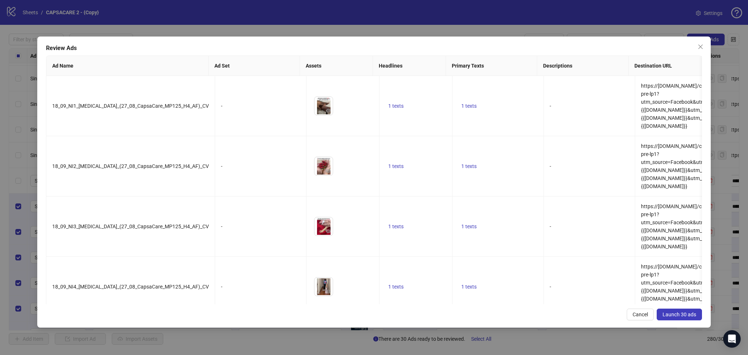
click at [690, 311] on button "Launch 30 ads" at bounding box center [678, 314] width 45 height 12
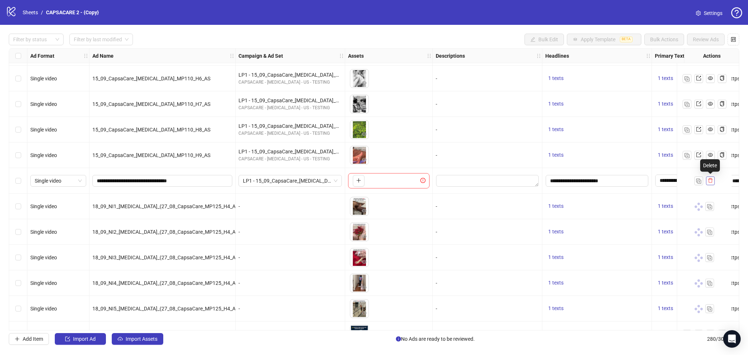
click at [711, 180] on icon "delete" at bounding box center [710, 180] width 4 height 5
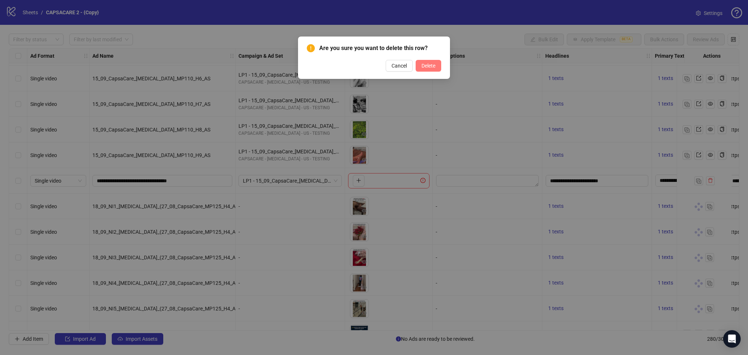
click at [429, 65] on span "Delete" at bounding box center [428, 66] width 14 height 6
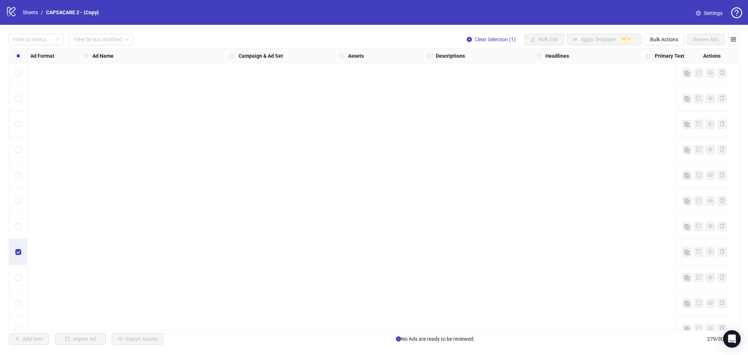
scroll to position [6866, 0]
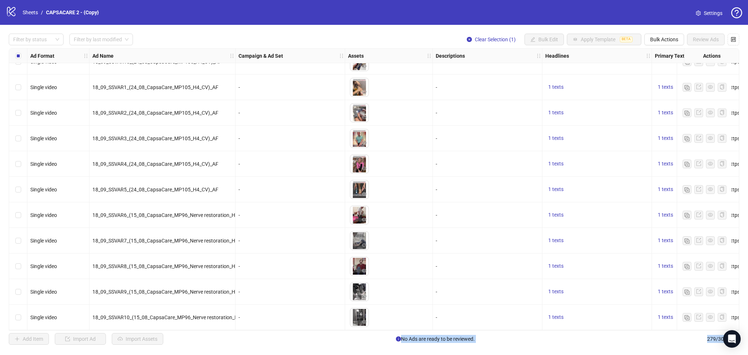
click at [15, 317] on div "Select row 279" at bounding box center [18, 317] width 18 height 26
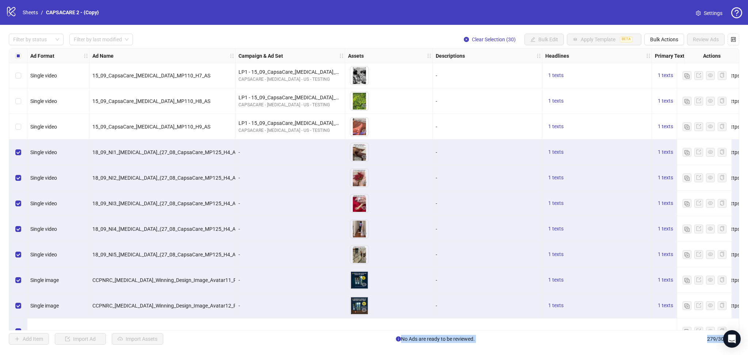
scroll to position [6237, 0]
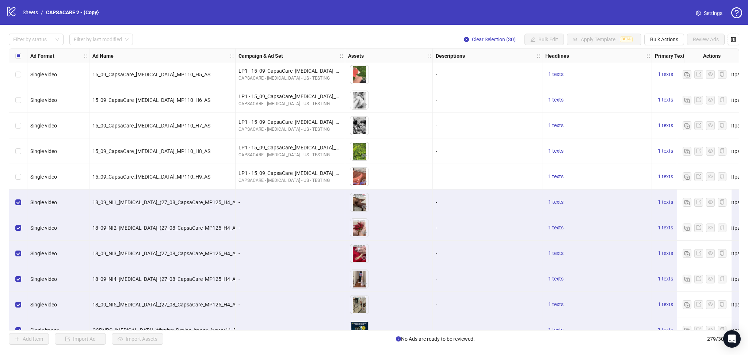
click at [212, 204] on span "18_09_NI1_[MEDICAL_DATA]_(27_08_CapsaCare_MP125_H4_AF)_CV" at bounding box center [170, 202] width 157 height 6
copy span "18_09_NI1_[MEDICAL_DATA]_(27_08_CapsaCare_MP125_H4_AF)_CV"
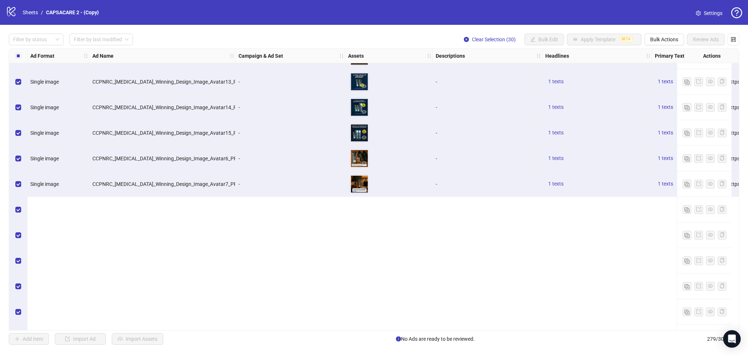
scroll to position [6377, 0]
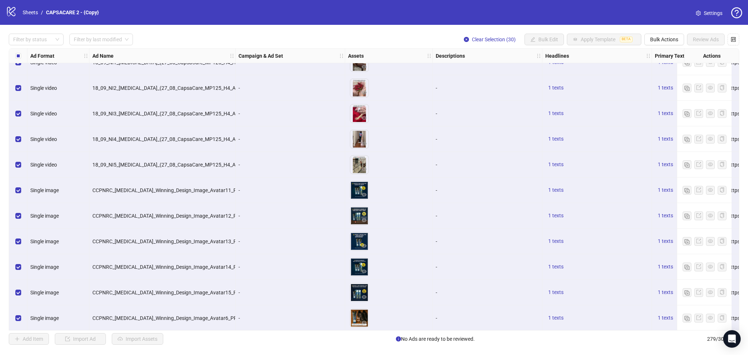
click at [178, 190] on span "CCPNRC_[MEDICAL_DATA]_Winning_Design_Image_Avatar11_PR3" at bounding box center [167, 190] width 150 height 6
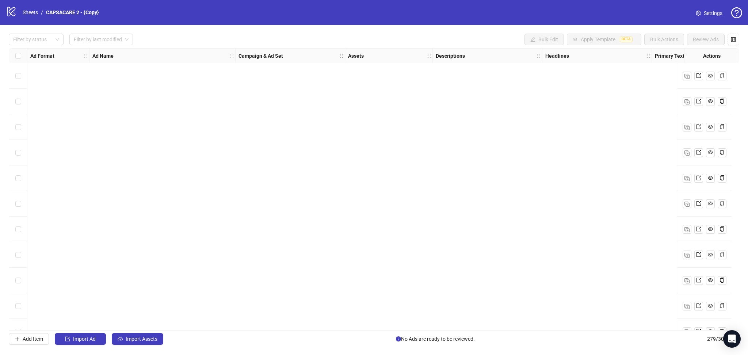
scroll to position [6866, 0]
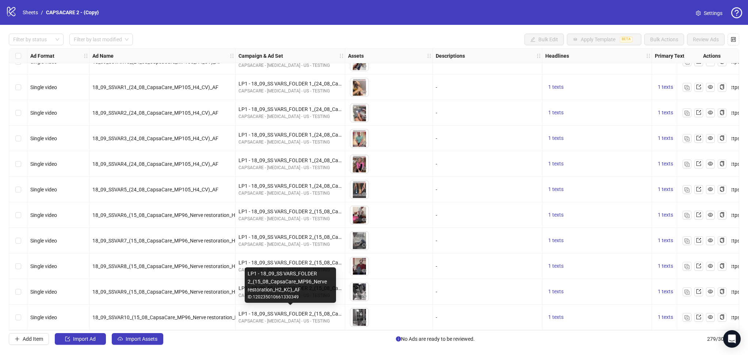
click at [276, 311] on div "LP1 - 18_09_SS VARS_FOLDER 2_(15_08_CapsaCare_MP96_Nerve restoration_H2_KC)_AF" at bounding box center [289, 314] width 103 height 8
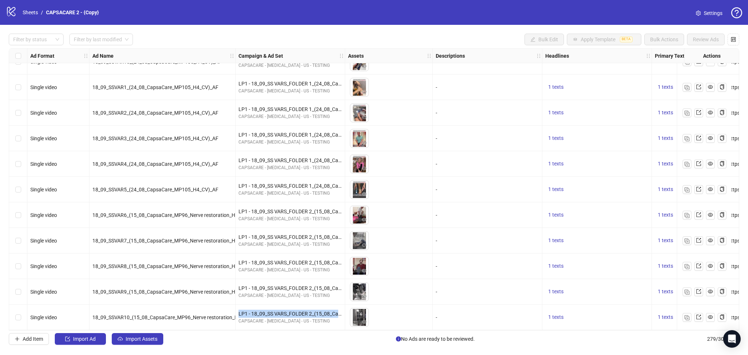
copy div "LP1 - 18_09_SS VARS_FOLDER 2_(15_08_CapsaCare_MP96_Nerve restoration_H2_KC)_AF"
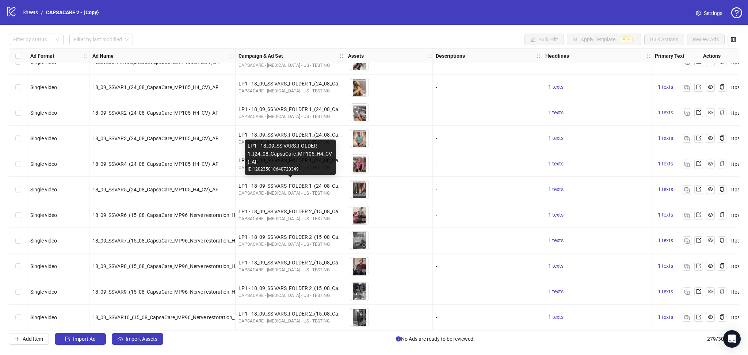
click at [267, 184] on div "LP1 - 18_09_SS VARS_FOLDER 1_(24_08_CapsaCare_MP105_H4_CV)_AF" at bounding box center [289, 186] width 103 height 8
click at [253, 183] on div "LP1 - 18_09_SS VARS_FOLDER 1_(24_08_CapsaCare_MP105_H4_CV)_AF" at bounding box center [289, 186] width 103 height 8
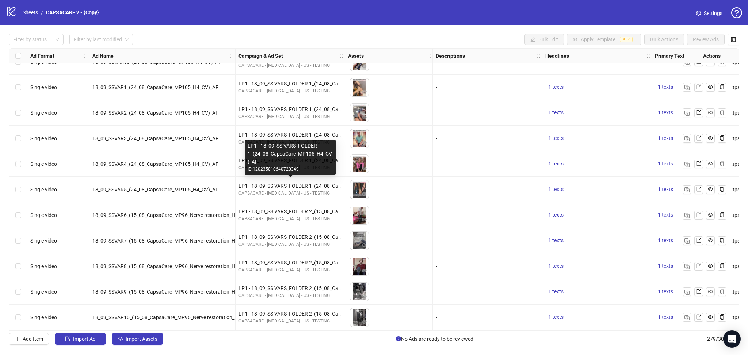
click at [252, 183] on div "LP1 - 18_09_SS VARS_FOLDER 1_(24_08_CapsaCare_MP105_H4_CV)_AF" at bounding box center [289, 186] width 103 height 8
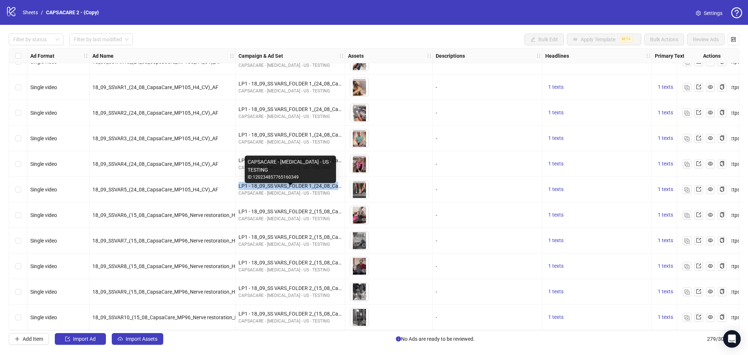
copy div "LP1 - 18_09_SS VARS_FOLDER 1_(24_08_CapsaCare_MP105_H4_CV)_AF"
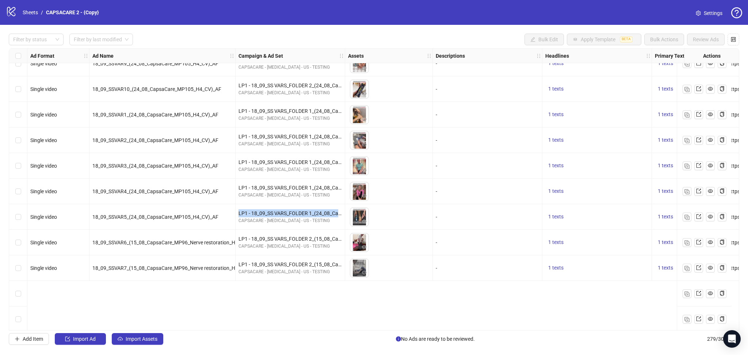
scroll to position [6736, 0]
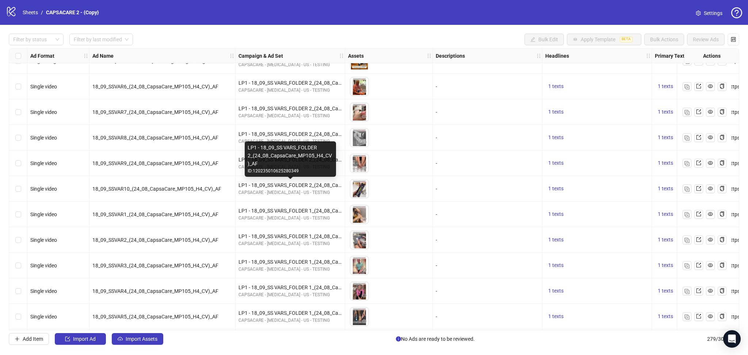
click at [286, 183] on div "LP1 - 18_09_SS VARS_FOLDER 2_(24_08_CapsaCare_MP105_H4_CV)_AF" at bounding box center [289, 185] width 103 height 8
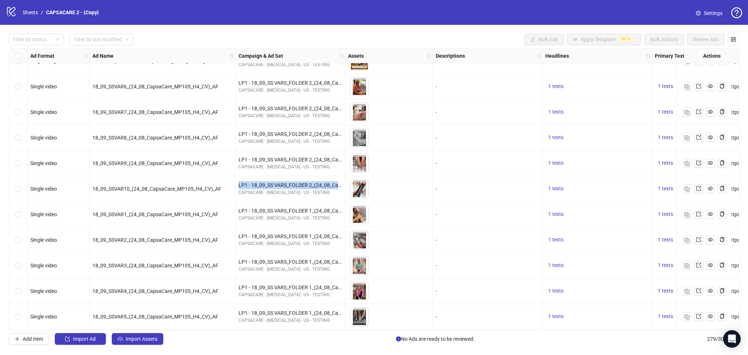
copy div "LP1 - 18_09_SS VARS_FOLDER 2_(24_08_CapsaCare_MP105_H4_CV)_AF"
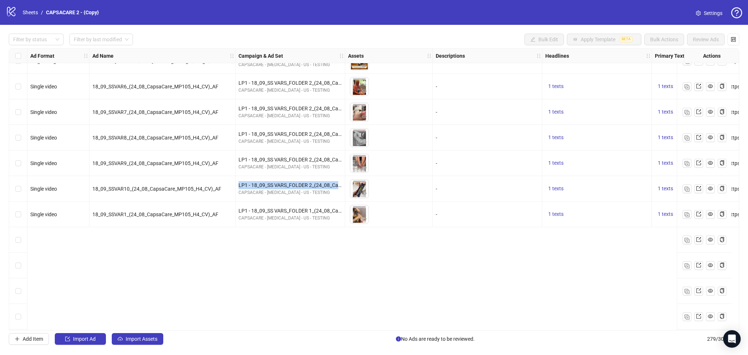
scroll to position [6606, 0]
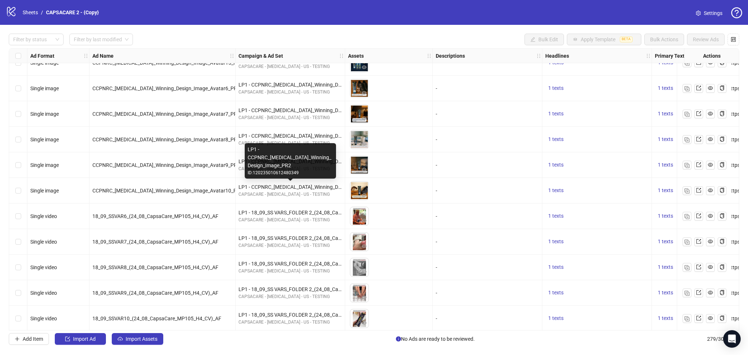
click at [269, 184] on div "LP1 - CCPNRC_[MEDICAL_DATA]_Winning_Design_Image_PR2" at bounding box center [289, 187] width 103 height 8
copy div "LP1 - CCPNRC_[MEDICAL_DATA]_Winning_Design_Image_PR2"
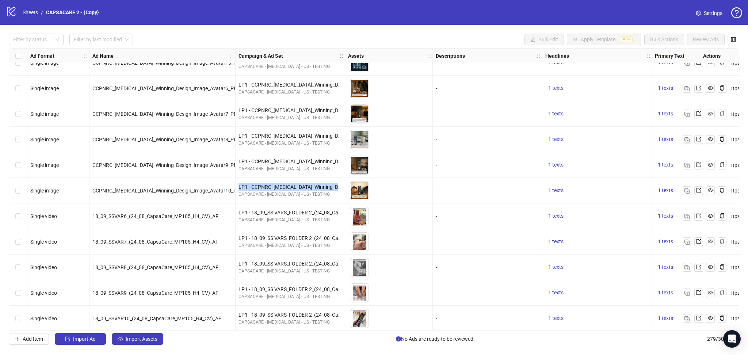
scroll to position [6506, 0]
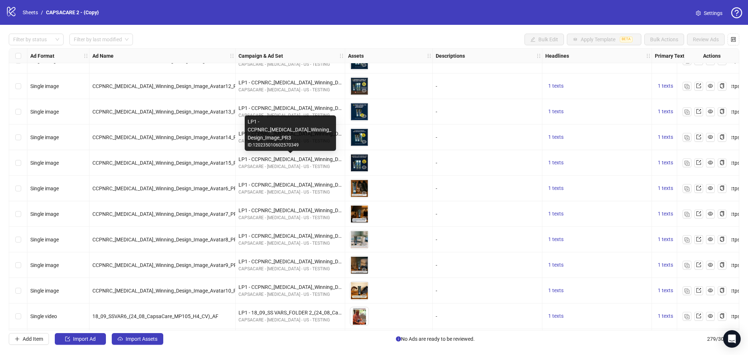
click at [261, 157] on div "LP1 - CCPNRC_[MEDICAL_DATA]_Winning_Design_Image_PR3" at bounding box center [289, 159] width 103 height 8
copy div "LP1 - CCPNRC_[MEDICAL_DATA]_Winning_Design_Image_PR3"
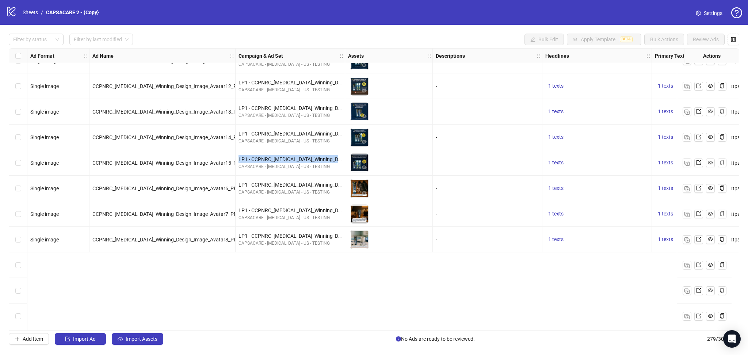
scroll to position [6387, 0]
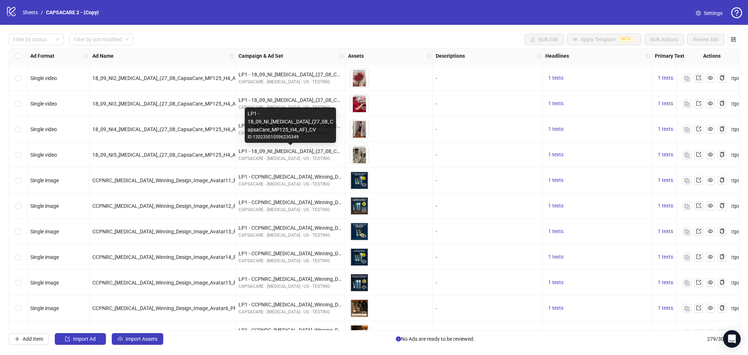
click at [264, 150] on div "LP1 - 18_09_NI_[MEDICAL_DATA]_(27_08_CapsaCare_MP125_H4_AF)_CV" at bounding box center [289, 151] width 103 height 8
copy div "LP1 - 18_09_NI_[MEDICAL_DATA]_(27_08_CapsaCare_MP125_H4_AF)_CV"
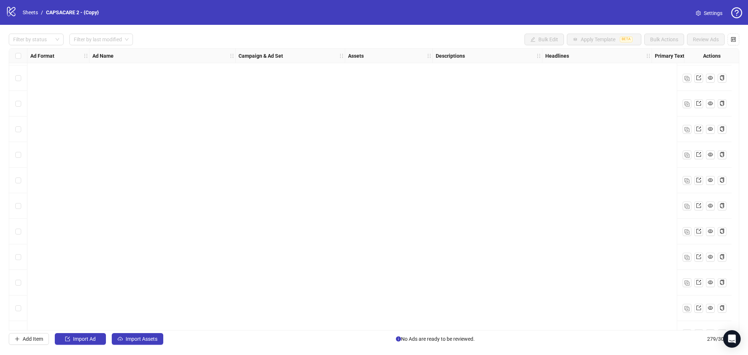
scroll to position [6866, 0]
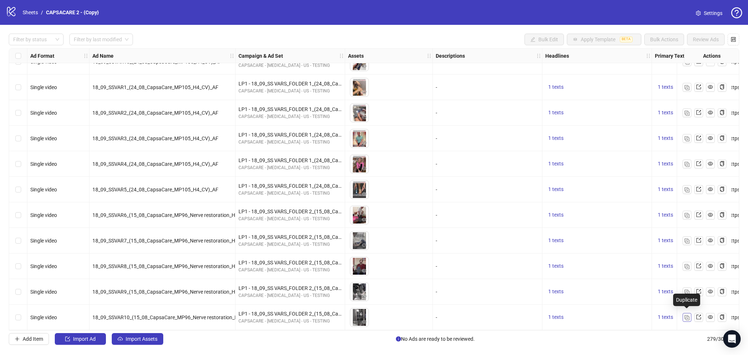
click at [690, 317] on button "button" at bounding box center [686, 317] width 9 height 9
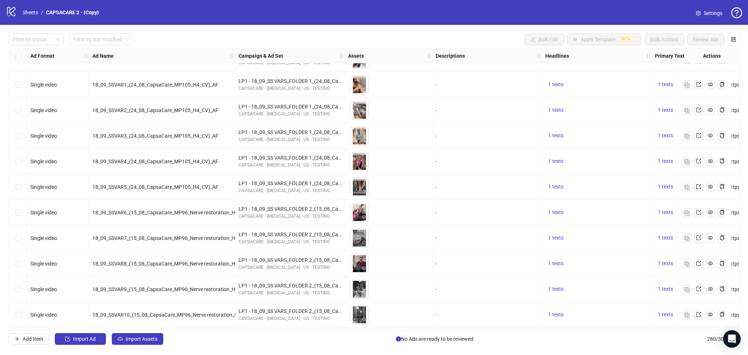
scroll to position [6891, 0]
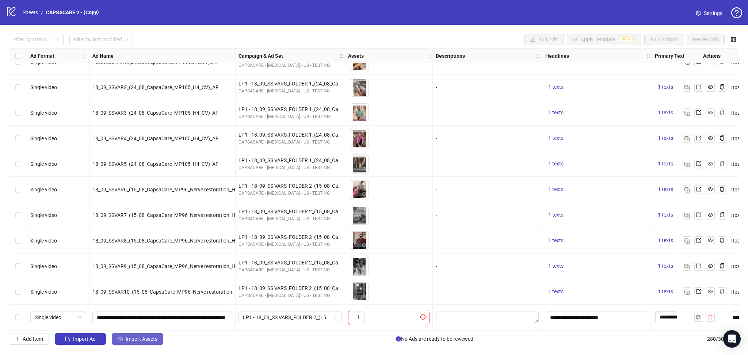
click at [142, 341] on span "Import Assets" at bounding box center [142, 339] width 32 height 6
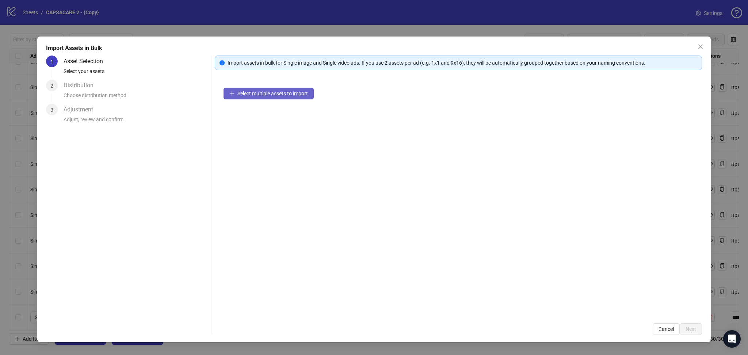
click at [248, 96] on span "Select multiple assets to import" at bounding box center [272, 94] width 70 height 6
click at [690, 325] on button "Next" at bounding box center [690, 329] width 22 height 12
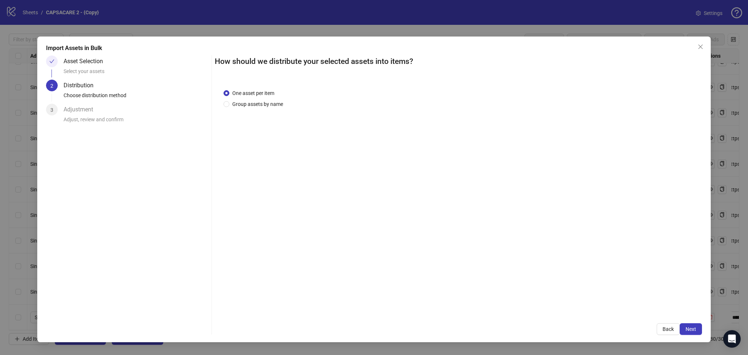
click at [694, 327] on span "Next" at bounding box center [690, 329] width 11 height 6
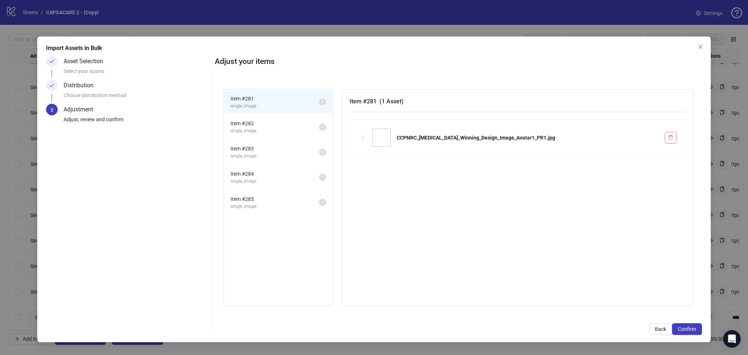
click at [694, 327] on span "Confirm" at bounding box center [687, 329] width 18 height 6
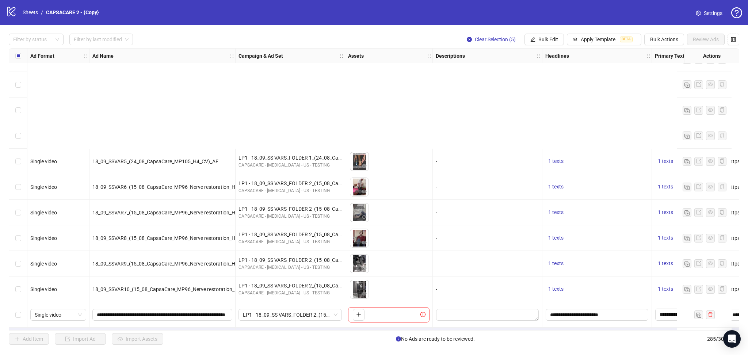
scroll to position [7019, 0]
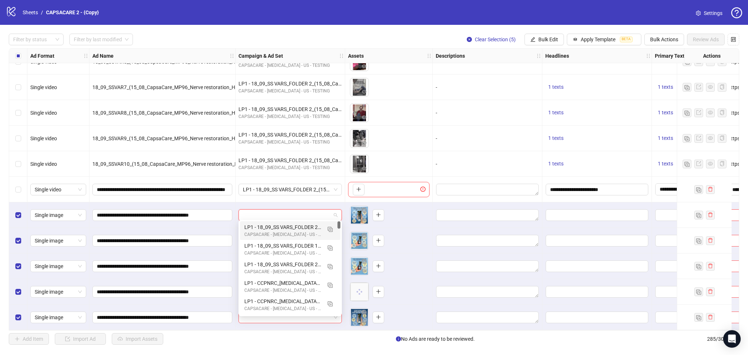
click at [302, 217] on input "search" at bounding box center [287, 215] width 88 height 11
click at [328, 227] on img "button" at bounding box center [329, 229] width 5 height 5
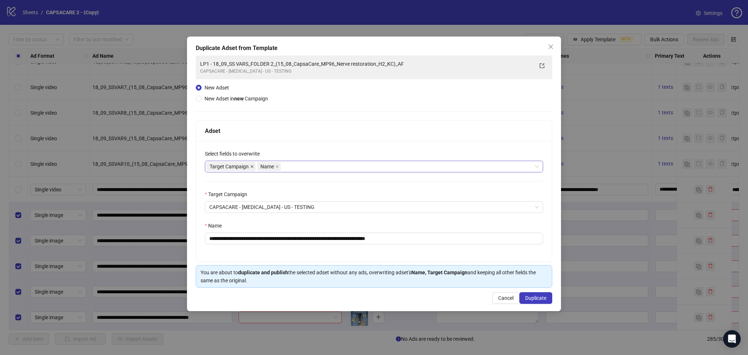
click at [253, 165] on icon "close" at bounding box center [252, 167] width 4 height 4
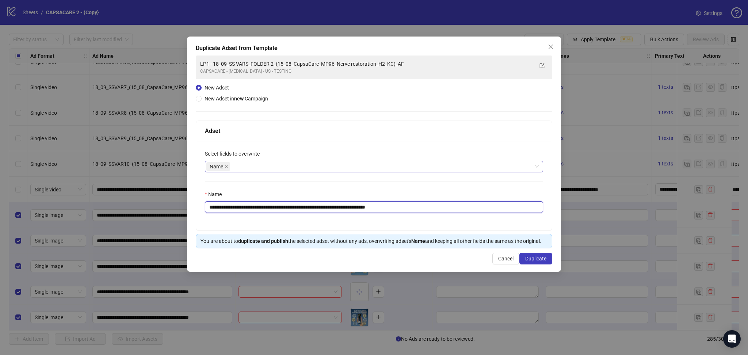
drag, startPoint x: 222, startPoint y: 206, endPoint x: 514, endPoint y: 238, distance: 293.4
click at [481, 218] on div "**********" at bounding box center [374, 185] width 356 height 89
paste input "text"
type input "**********"
click at [545, 260] on span "Duplicate" at bounding box center [535, 259] width 21 height 6
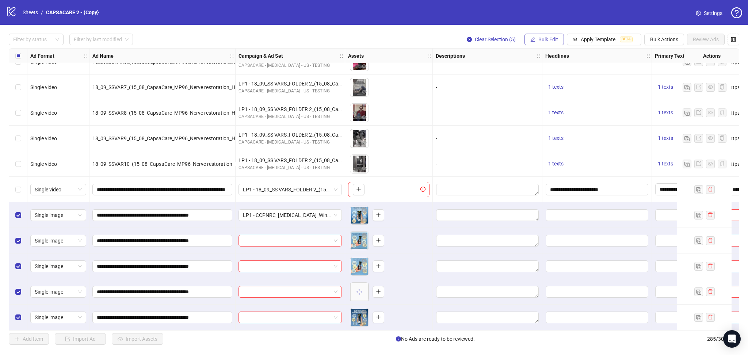
click at [539, 37] on span "Bulk Edit" at bounding box center [548, 40] width 20 height 6
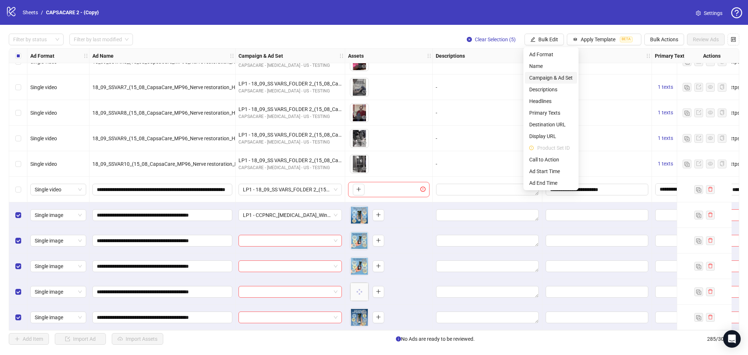
click at [564, 74] on span "Campaign & Ad Set" at bounding box center [550, 78] width 43 height 8
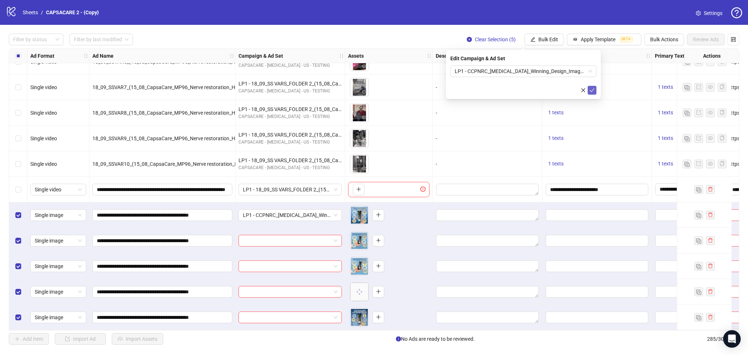
click at [594, 91] on button "submit" at bounding box center [591, 90] width 9 height 9
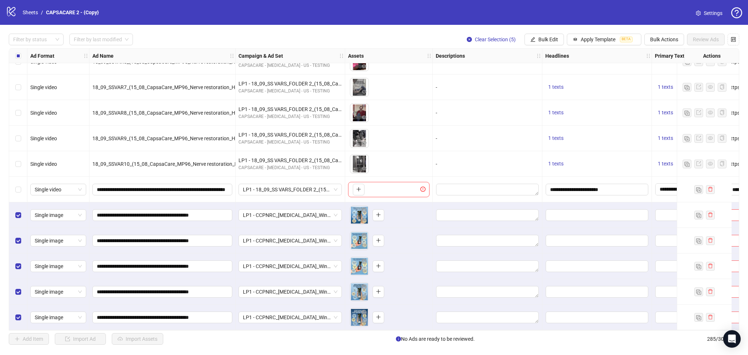
click at [18, 192] on div "Select row 280" at bounding box center [18, 190] width 18 height 26
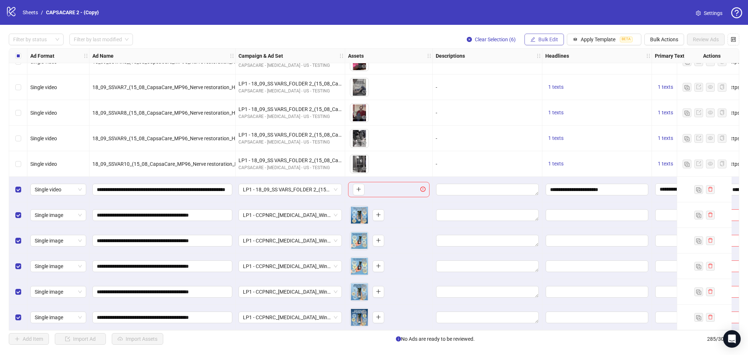
click at [545, 41] on span "Bulk Edit" at bounding box center [548, 40] width 20 height 6
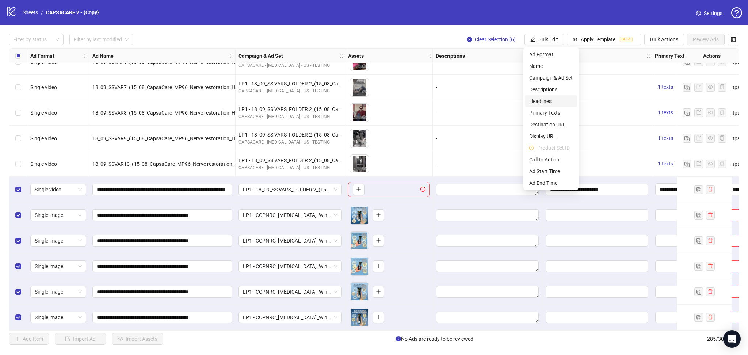
click at [548, 100] on span "Headlines" at bounding box center [550, 101] width 43 height 8
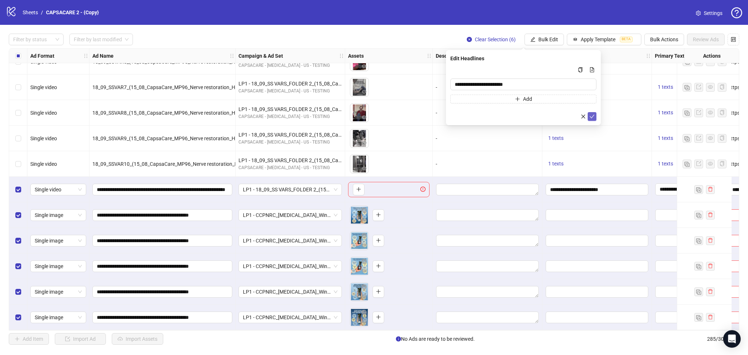
click at [594, 118] on icon "check" at bounding box center [591, 116] width 5 height 5
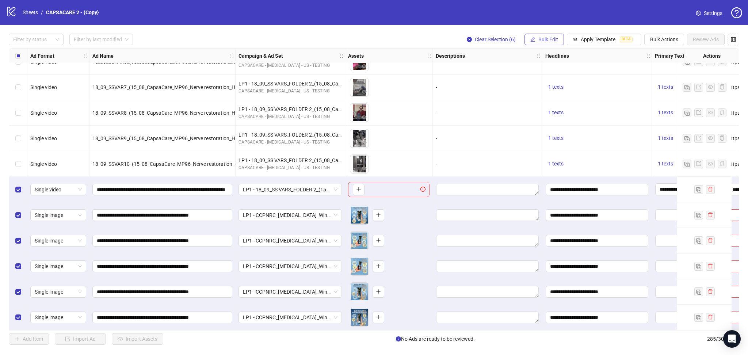
click at [550, 37] on span "Bulk Edit" at bounding box center [548, 40] width 20 height 6
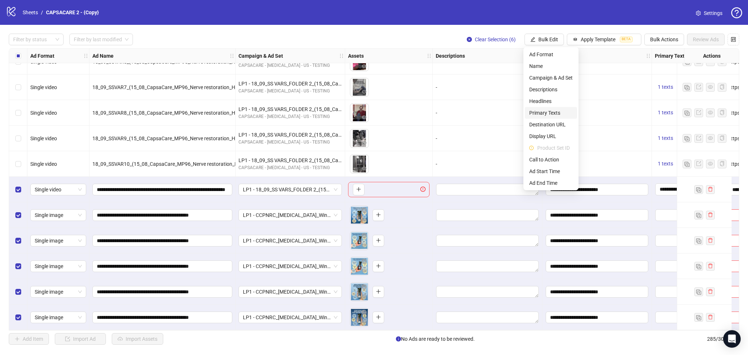
click at [549, 112] on span "Primary Texts" at bounding box center [550, 113] width 43 height 8
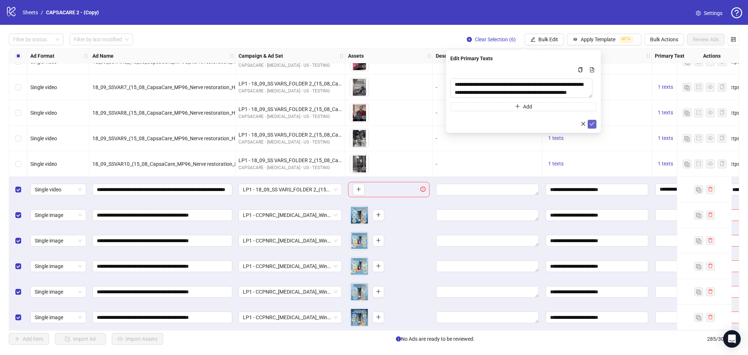
click at [591, 120] on button "submit" at bounding box center [591, 124] width 9 height 9
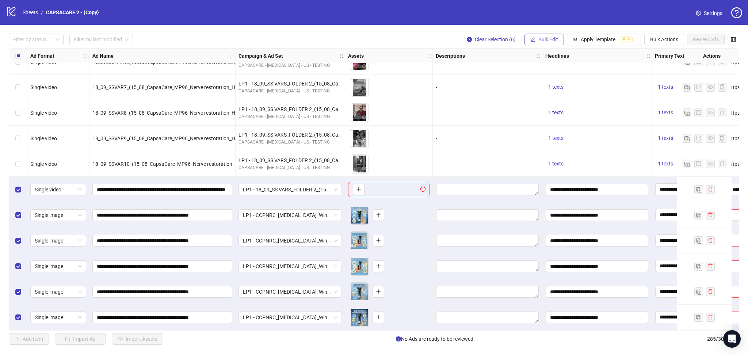
click at [541, 40] on span "Bulk Edit" at bounding box center [548, 40] width 20 height 6
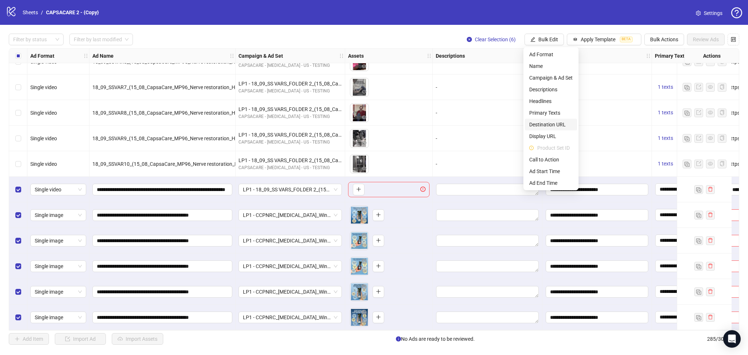
drag, startPoint x: 548, startPoint y: 126, endPoint x: 549, endPoint y: 131, distance: 5.3
click at [547, 126] on span "Destination URL" at bounding box center [550, 124] width 43 height 8
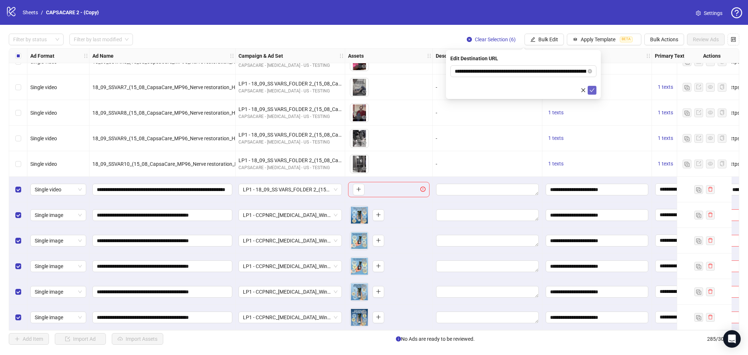
click at [587, 87] on button "submit" at bounding box center [591, 90] width 9 height 9
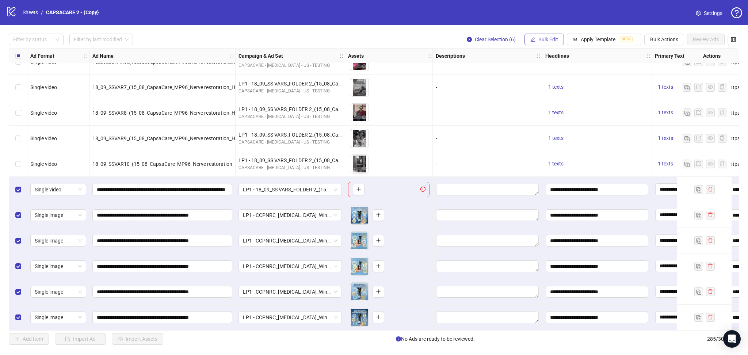
click at [549, 41] on span "Bulk Edit" at bounding box center [548, 40] width 20 height 6
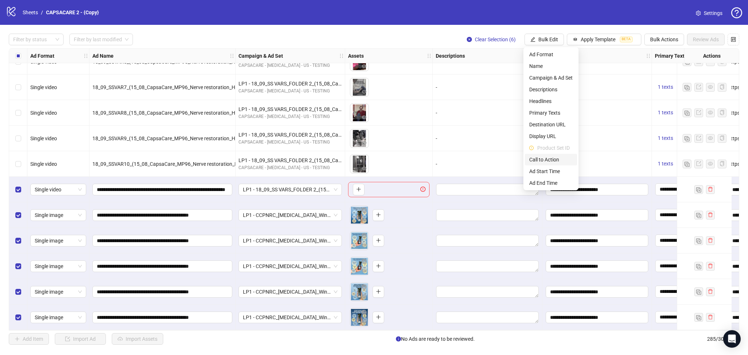
click at [549, 158] on span "Call to Action" at bounding box center [550, 160] width 43 height 8
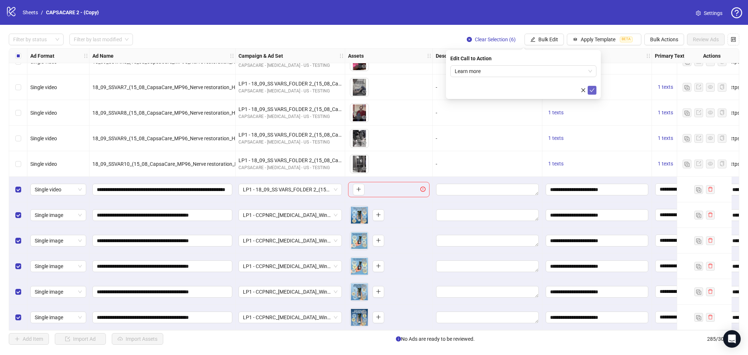
click at [594, 86] on button "submit" at bounding box center [591, 90] width 9 height 9
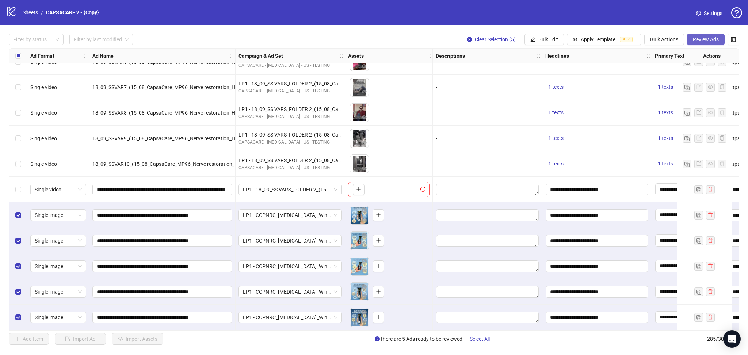
click at [709, 41] on span "Review Ads" at bounding box center [706, 40] width 26 height 6
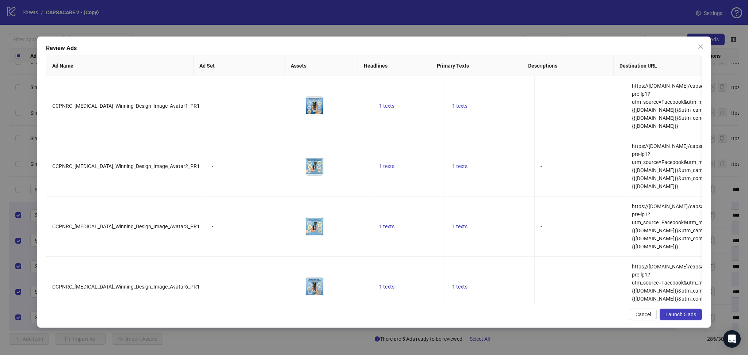
click at [685, 316] on span "Launch 5 ads" at bounding box center [680, 314] width 31 height 6
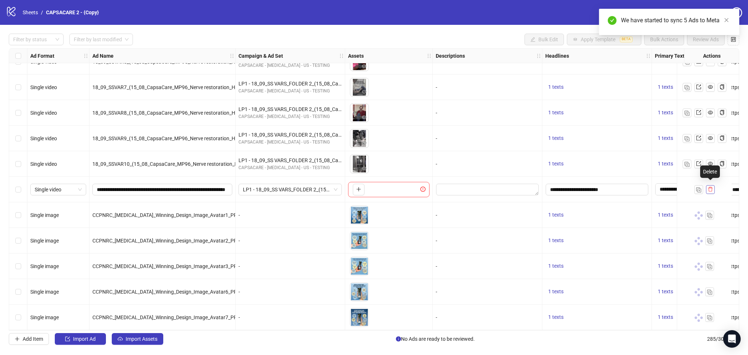
click at [714, 185] on button "button" at bounding box center [710, 189] width 9 height 9
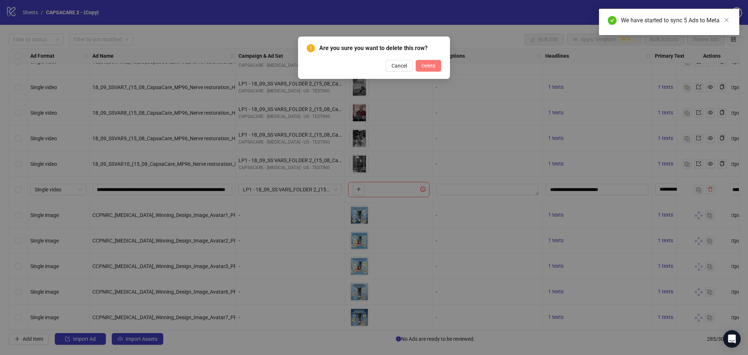
click at [427, 65] on span "Delete" at bounding box center [428, 66] width 14 height 6
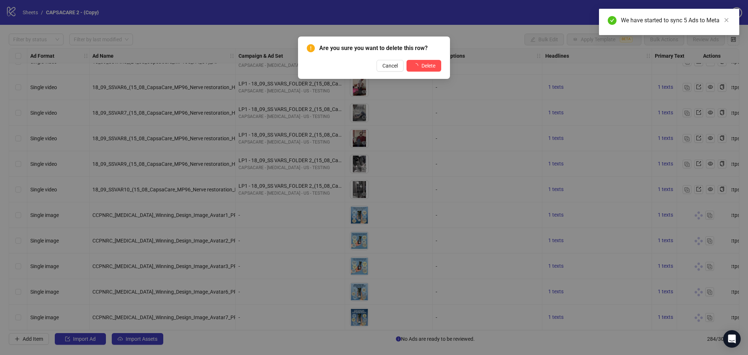
scroll to position [6993, 0]
